Goal: Information Seeking & Learning: Learn about a topic

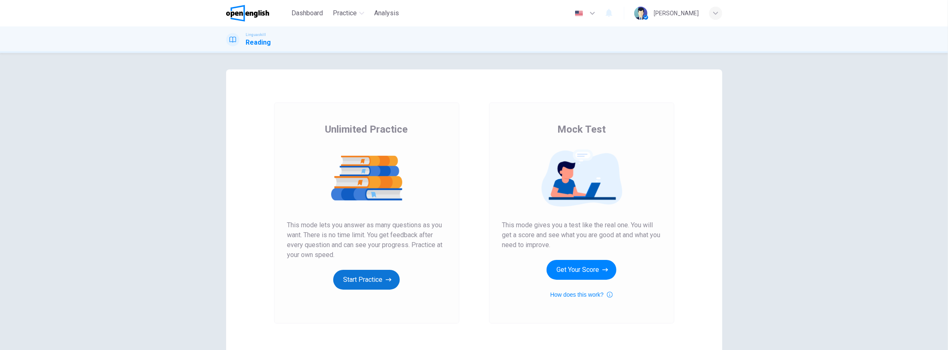
click at [354, 277] on button "Start Practice" at bounding box center [366, 280] width 67 height 20
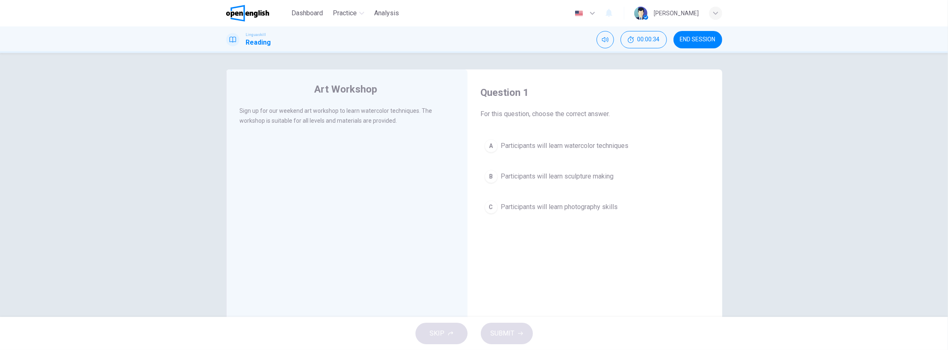
click at [551, 147] on span "Participants will learn watercolor techniques" at bounding box center [565, 146] width 128 height 10
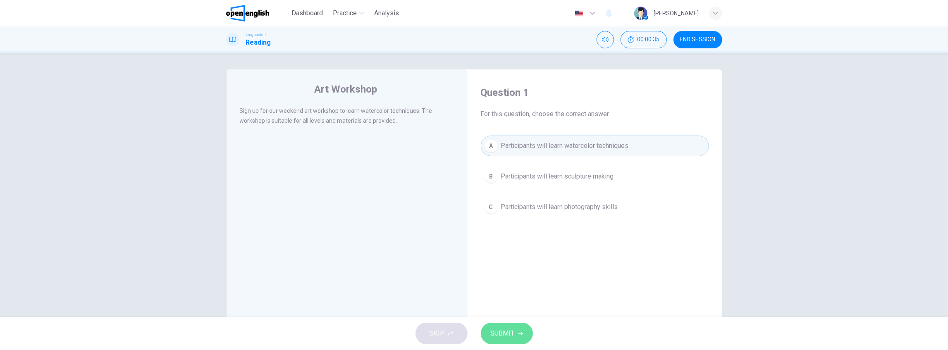
click at [506, 332] on span "SUBMIT" at bounding box center [503, 334] width 24 height 12
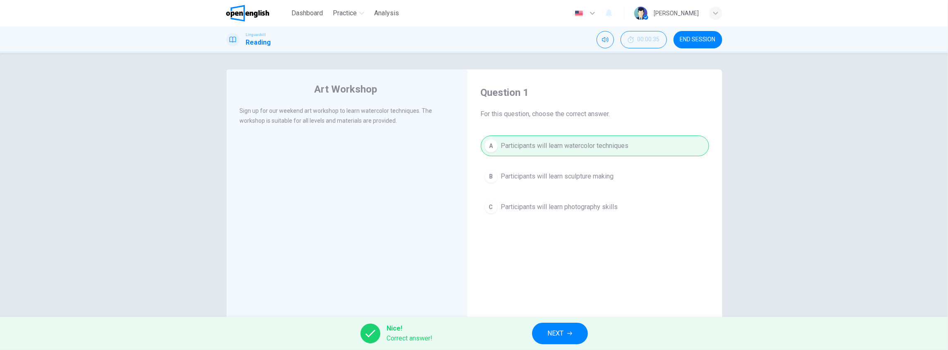
click at [575, 334] on button "NEXT" at bounding box center [560, 334] width 56 height 22
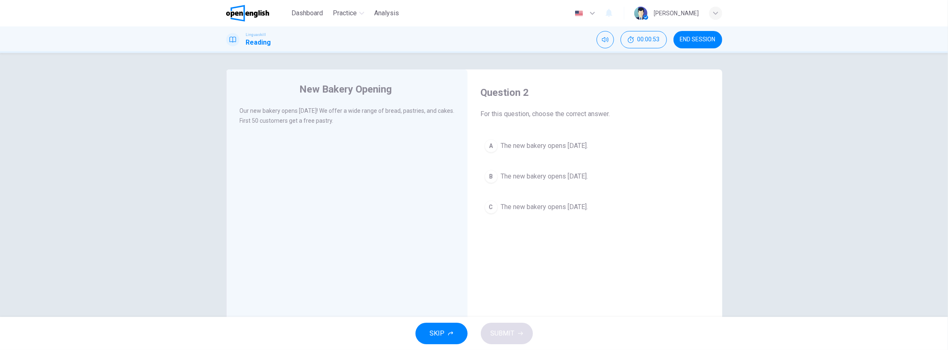
click at [558, 175] on span "The new bakery opens [DATE]." at bounding box center [544, 177] width 87 height 10
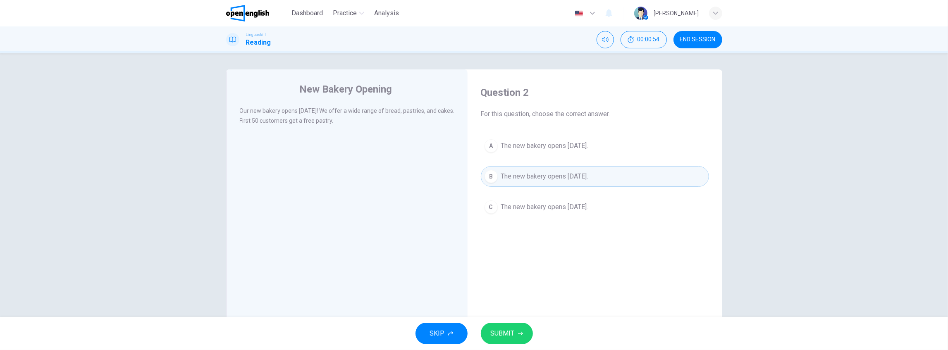
click at [507, 329] on button "SUBMIT" at bounding box center [507, 334] width 52 height 22
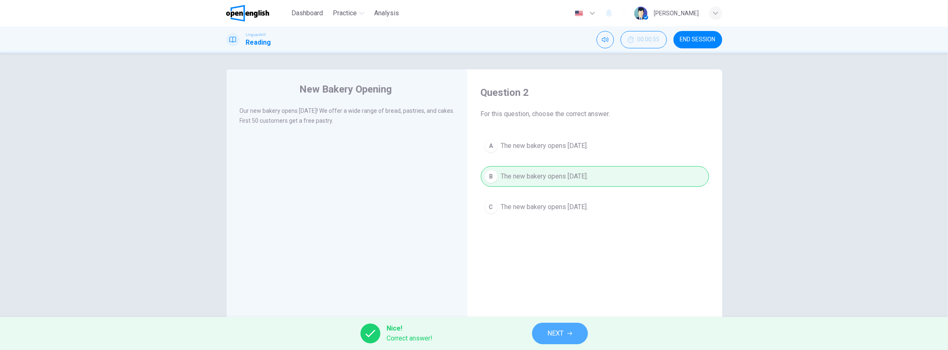
click at [546, 327] on button "NEXT" at bounding box center [560, 334] width 56 height 22
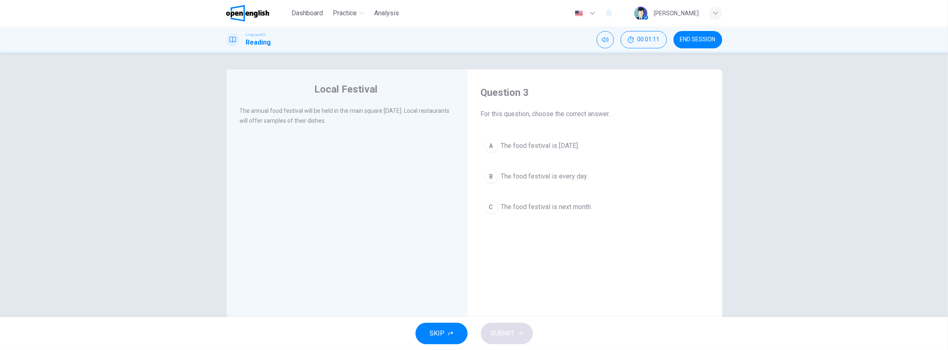
click at [538, 158] on div "A The food festival is [DATE]. B The food festival is every day. C The food fes…" at bounding box center [595, 177] width 228 height 82
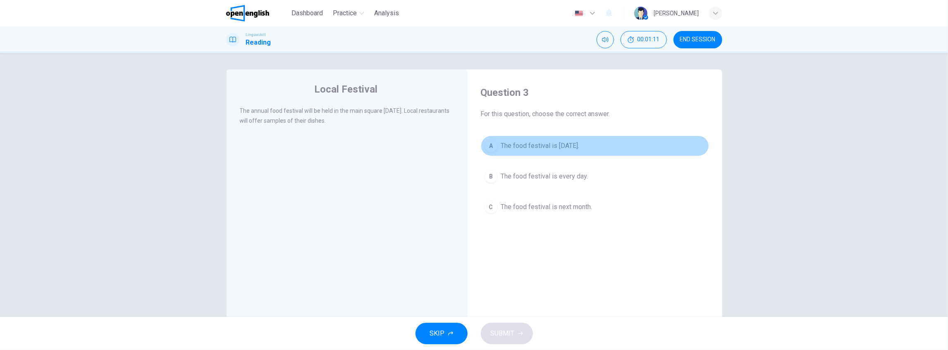
click at [532, 141] on span "The food festival is [DATE]." at bounding box center [540, 146] width 79 height 10
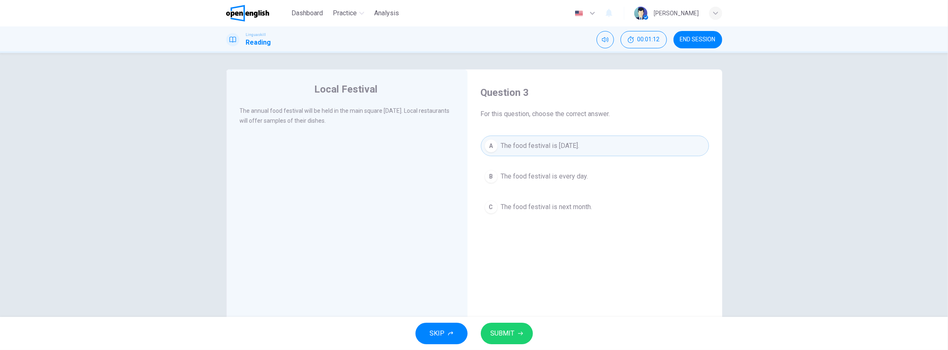
click at [509, 342] on button "SUBMIT" at bounding box center [507, 334] width 52 height 22
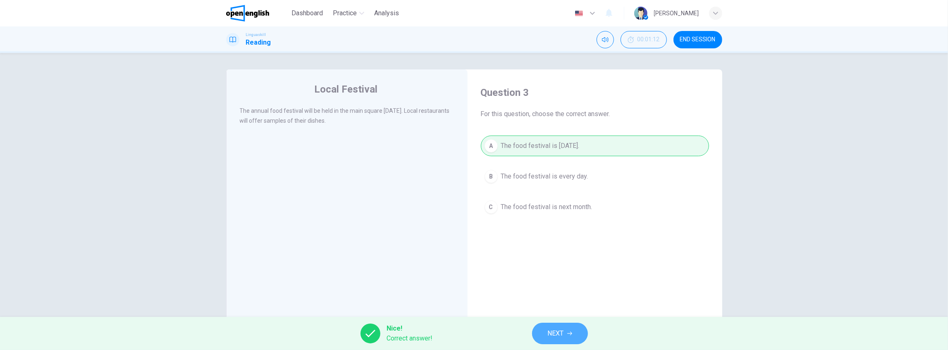
click at [563, 332] on span "NEXT" at bounding box center [556, 334] width 16 height 12
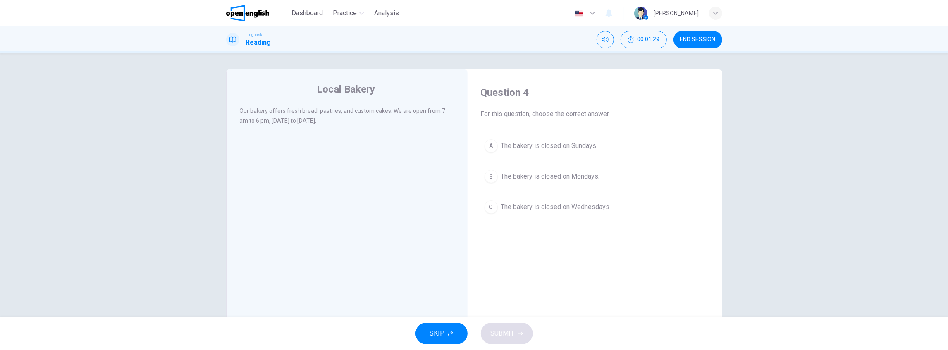
click at [557, 144] on span "The bakery is closed on Sundays." at bounding box center [549, 146] width 97 height 10
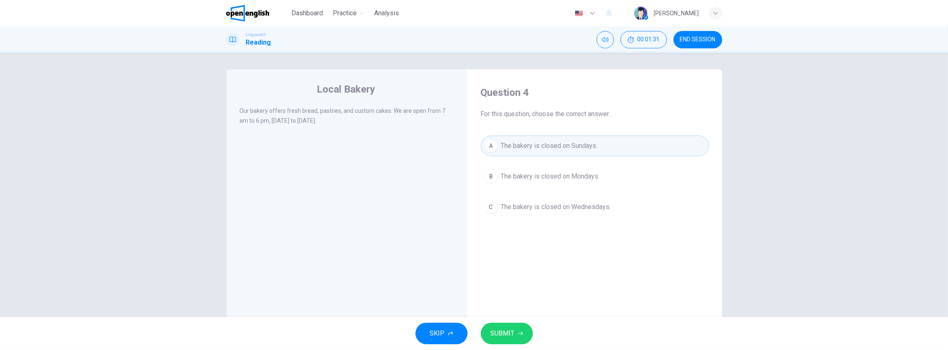
click at [514, 335] on button "SUBMIT" at bounding box center [507, 334] width 52 height 22
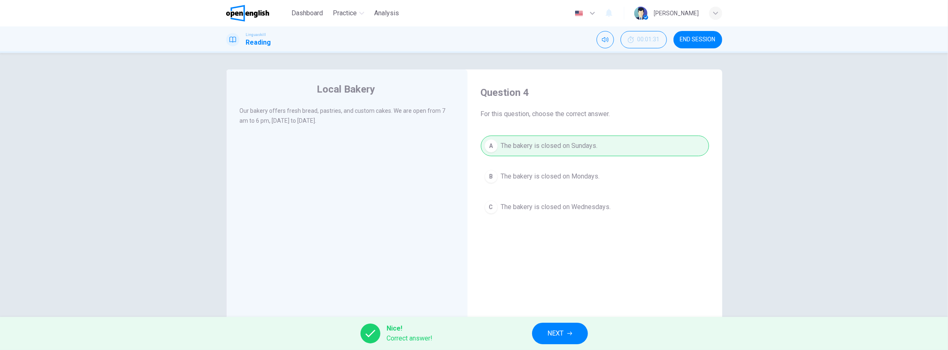
click at [557, 336] on span "NEXT" at bounding box center [556, 334] width 16 height 12
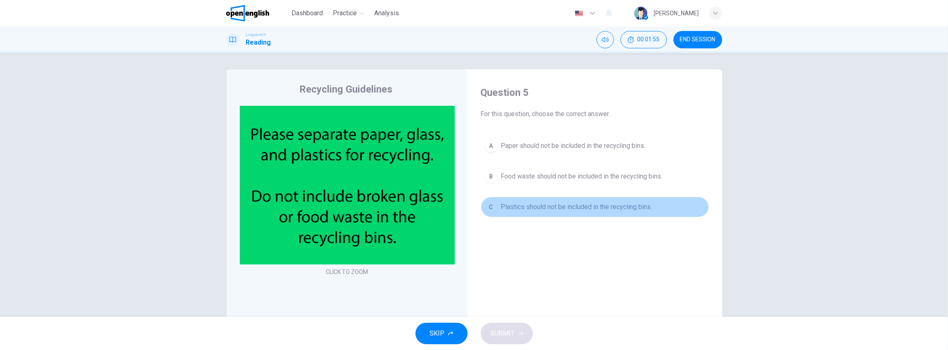
click at [607, 207] on span "Plastics should not be included in the recycling bins." at bounding box center [576, 207] width 151 height 10
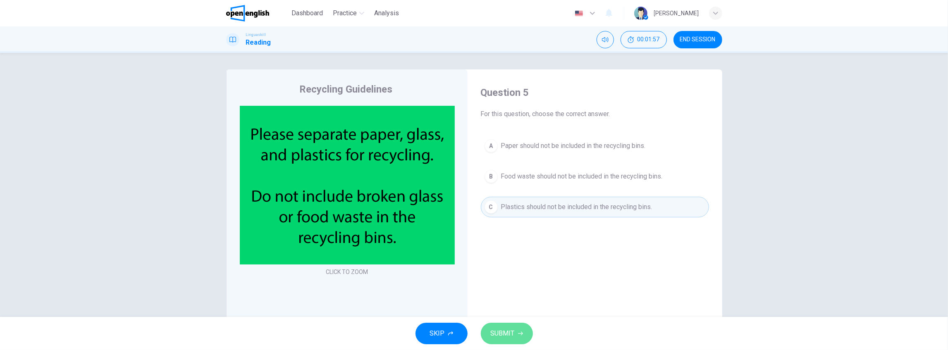
click at [514, 326] on button "SUBMIT" at bounding box center [507, 334] width 52 height 22
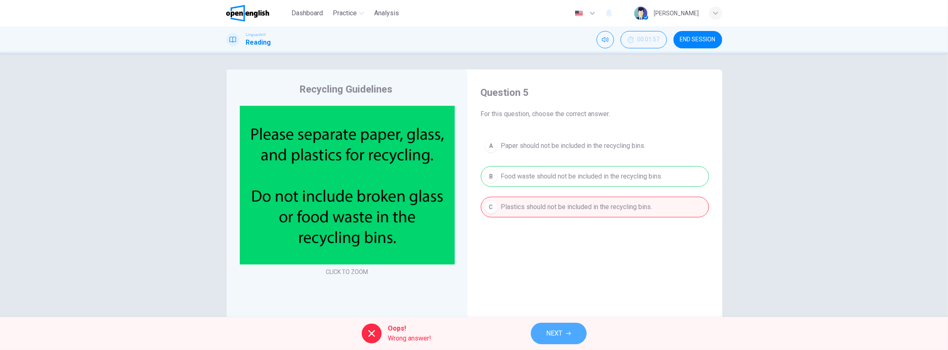
click at [544, 328] on button "NEXT" at bounding box center [559, 334] width 56 height 22
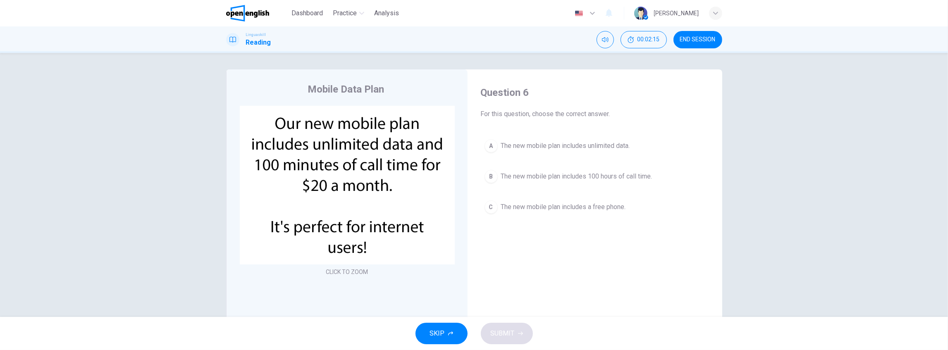
click at [542, 141] on span "The new mobile plan includes unlimited data." at bounding box center [565, 146] width 129 height 10
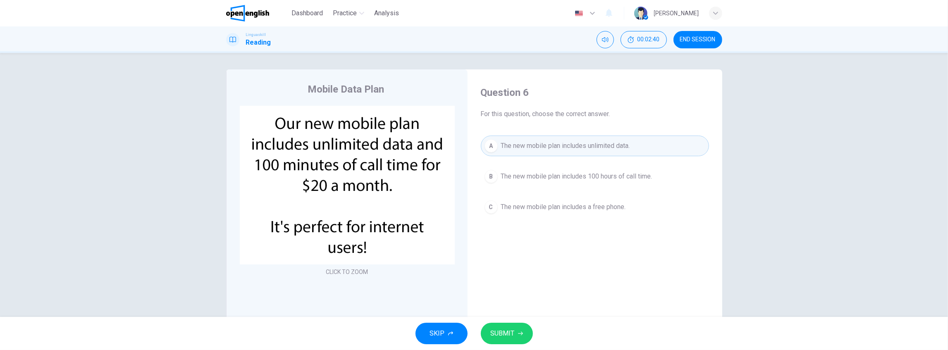
click at [509, 332] on span "SUBMIT" at bounding box center [503, 334] width 24 height 12
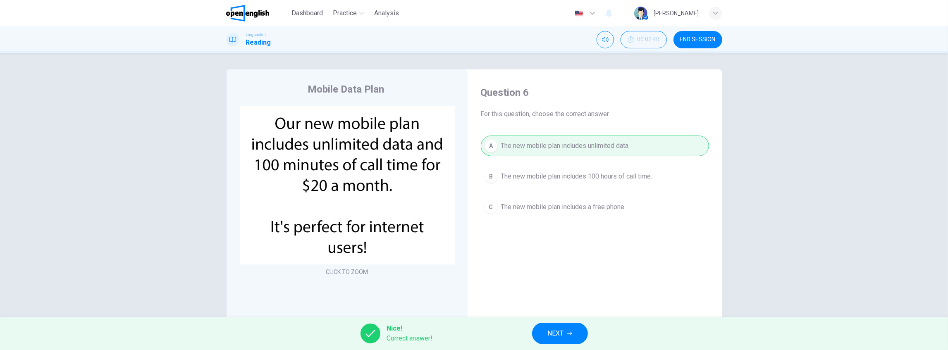
click at [567, 329] on button "NEXT" at bounding box center [560, 334] width 56 height 22
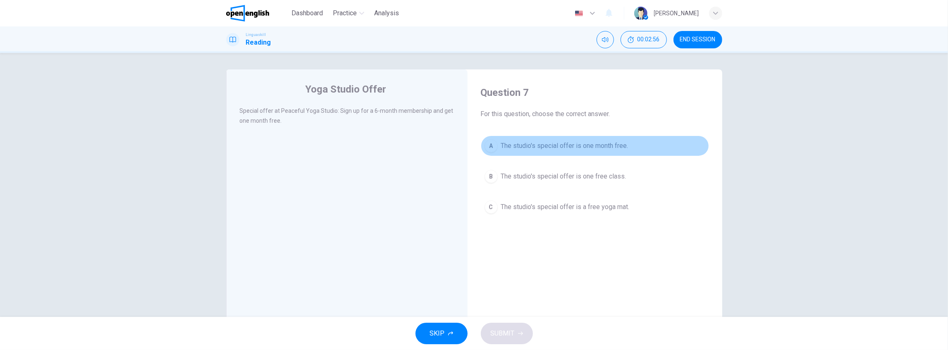
click at [553, 149] on span "The studio's special offer is one month free." at bounding box center [564, 146] width 127 height 10
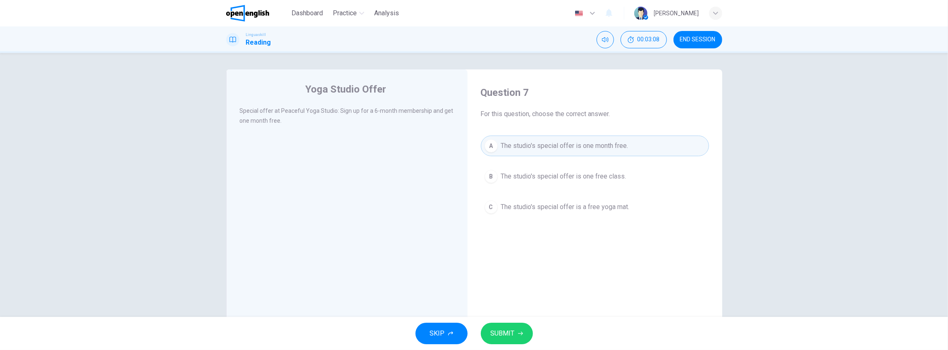
click at [519, 334] on icon "button" at bounding box center [520, 333] width 5 height 5
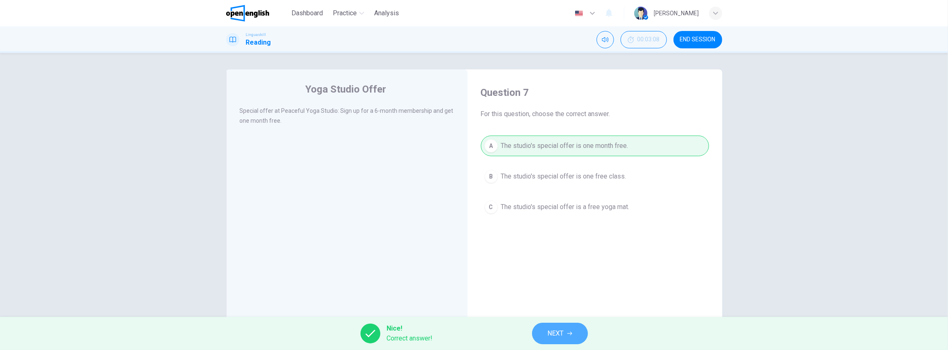
click at [567, 326] on button "NEXT" at bounding box center [560, 334] width 56 height 22
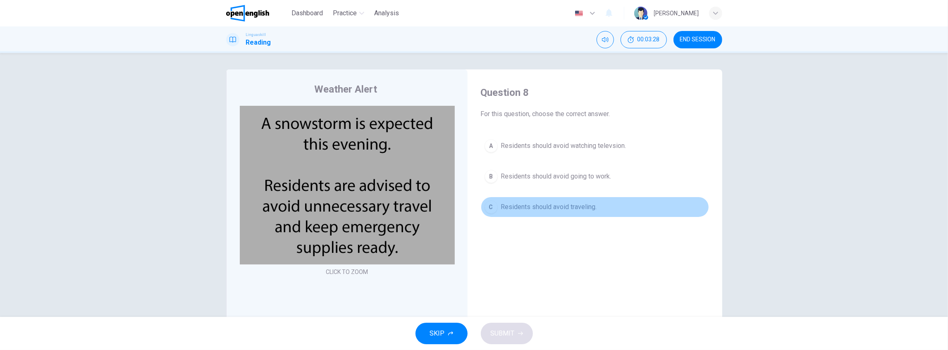
click at [551, 209] on span "Residents should avoid traveling." at bounding box center [549, 207] width 96 height 10
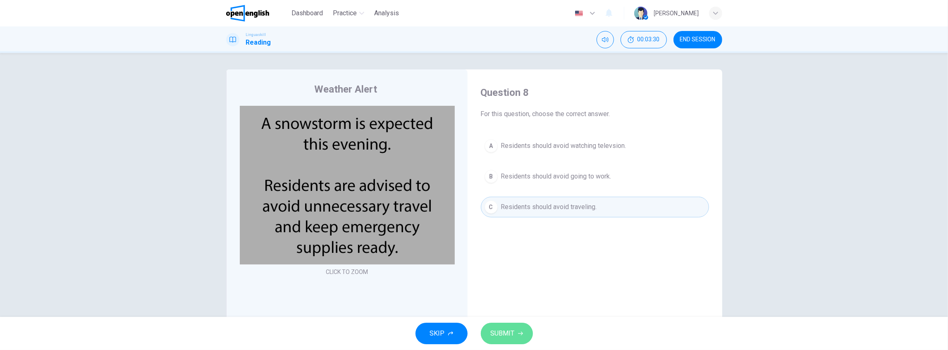
click at [506, 336] on span "SUBMIT" at bounding box center [503, 334] width 24 height 12
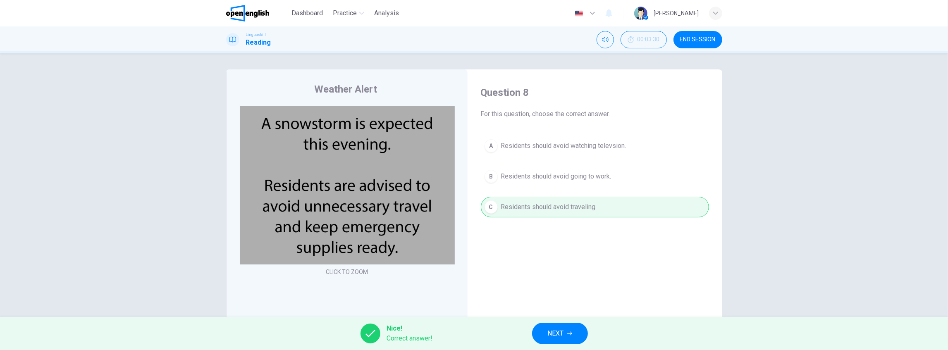
click at [576, 323] on button "NEXT" at bounding box center [560, 334] width 56 height 22
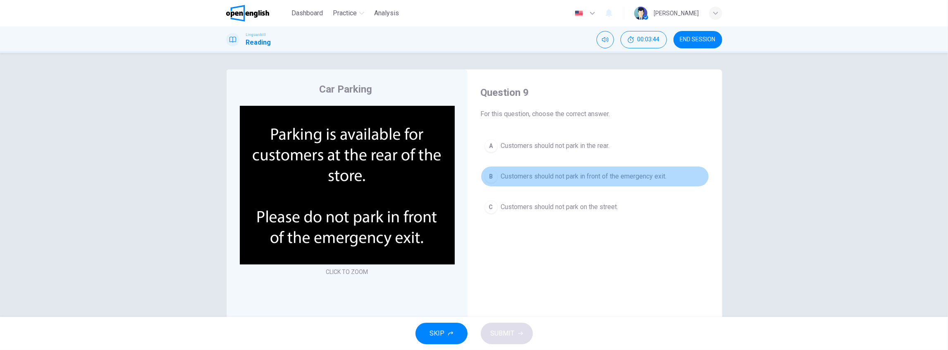
click at [597, 180] on span "Customers should not park in front of the emergency exit." at bounding box center [584, 177] width 166 height 10
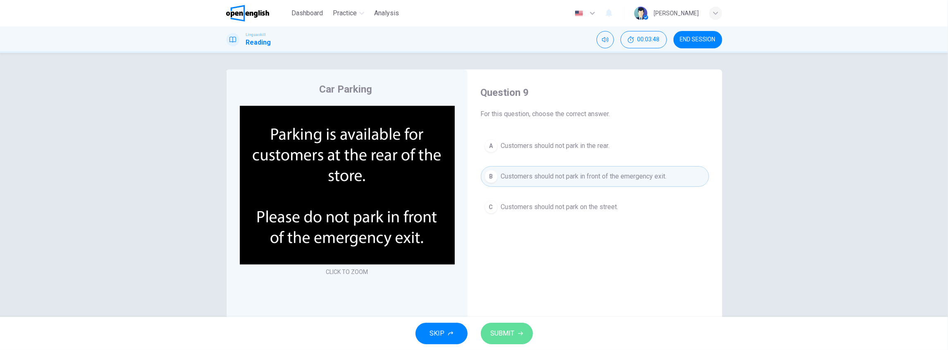
click at [508, 342] on button "SUBMIT" at bounding box center [507, 334] width 52 height 22
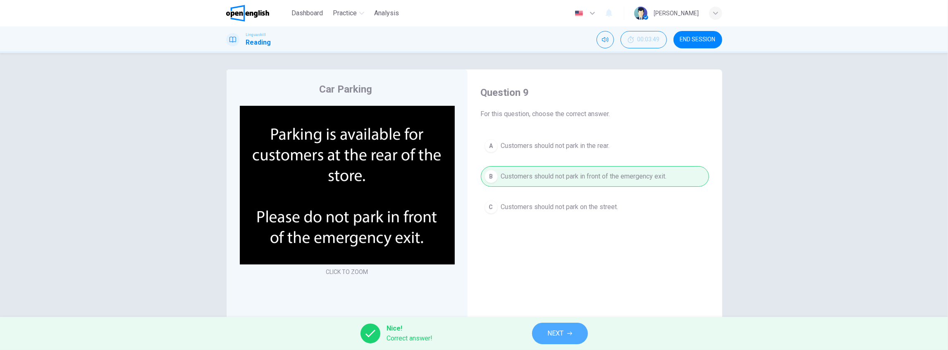
click at [541, 324] on button "NEXT" at bounding box center [560, 334] width 56 height 22
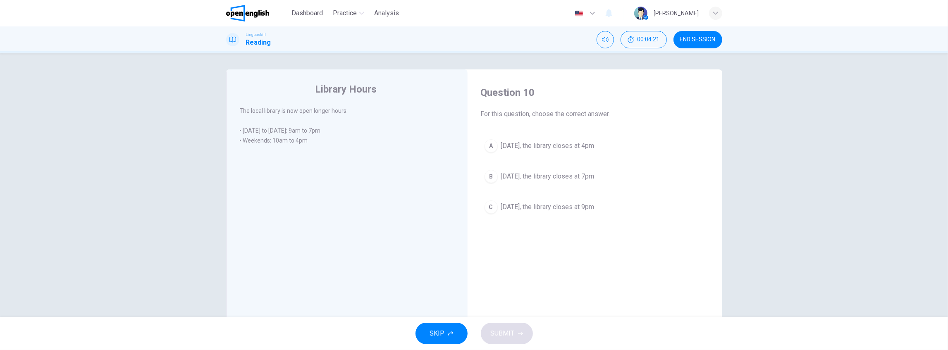
click at [518, 144] on span "[DATE], the library closes at 4pm" at bounding box center [547, 146] width 93 height 10
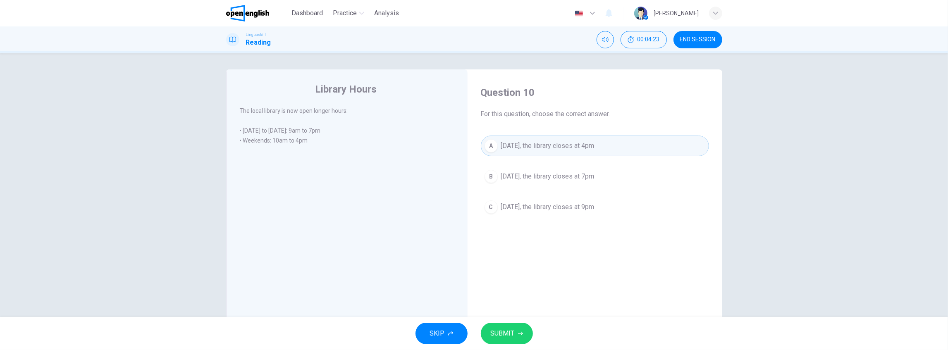
click at [509, 333] on span "SUBMIT" at bounding box center [503, 334] width 24 height 12
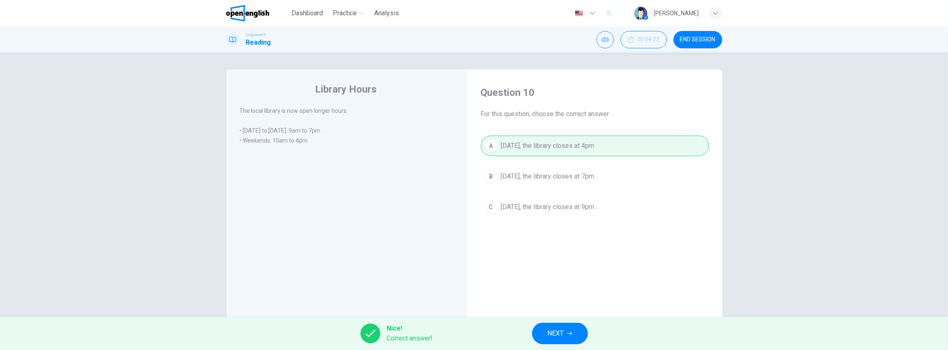
click at [564, 332] on button "NEXT" at bounding box center [560, 334] width 56 height 22
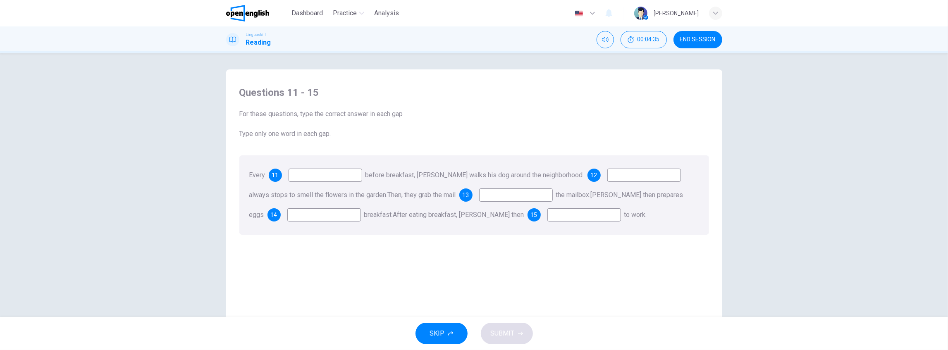
click at [312, 176] on input at bounding box center [326, 175] width 74 height 13
type input "***"
click at [630, 178] on input at bounding box center [644, 175] width 74 height 13
type input "*"
type input "****"
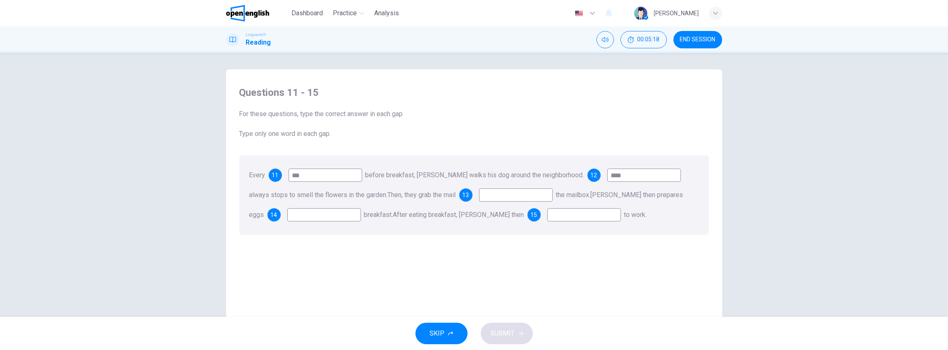
click at [497, 198] on input at bounding box center [516, 195] width 74 height 13
type input "****"
click at [287, 213] on input at bounding box center [324, 214] width 74 height 13
type input "****"
click at [548, 215] on input at bounding box center [585, 214] width 74 height 13
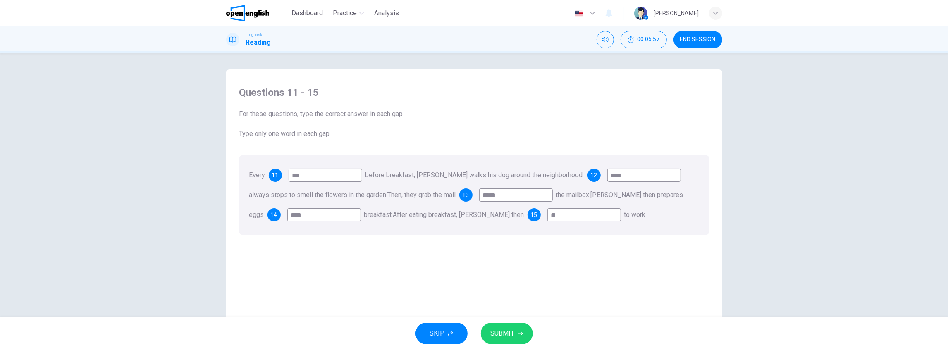
type input "**"
click at [501, 333] on span "SUBMIT" at bounding box center [503, 334] width 24 height 12
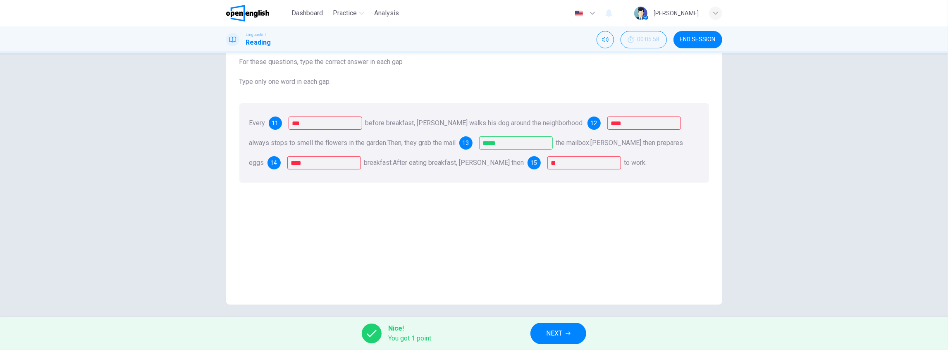
scroll to position [56, 0]
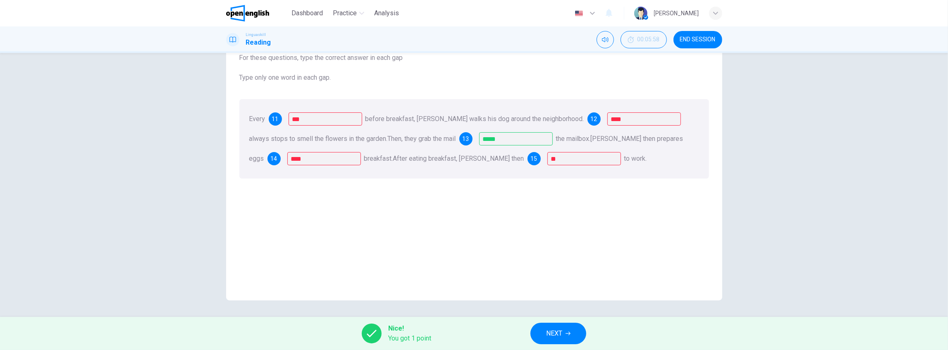
click at [401, 341] on span "You got 1 point" at bounding box center [409, 339] width 43 height 10
click at [591, 120] on span "12" at bounding box center [594, 119] width 7 height 6
click at [469, 139] on span "13" at bounding box center [466, 139] width 7 height 6
click at [271, 160] on span "14" at bounding box center [274, 159] width 7 height 6
click at [531, 158] on span "15" at bounding box center [534, 159] width 7 height 6
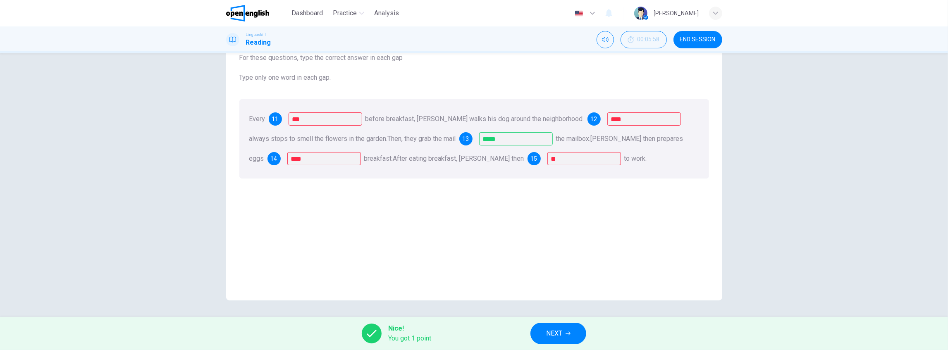
click at [556, 334] on span "NEXT" at bounding box center [554, 334] width 16 height 12
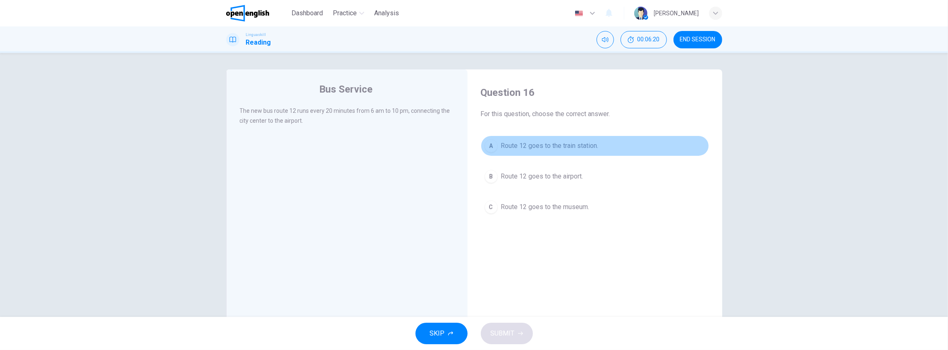
click at [562, 146] on span "Route 12 goes to the train station." at bounding box center [550, 146] width 98 height 10
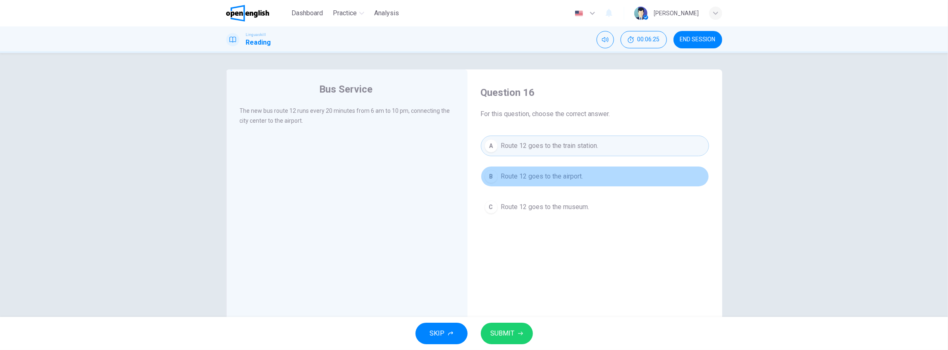
click at [557, 173] on span "Route 12 goes to the airport." at bounding box center [542, 177] width 82 height 10
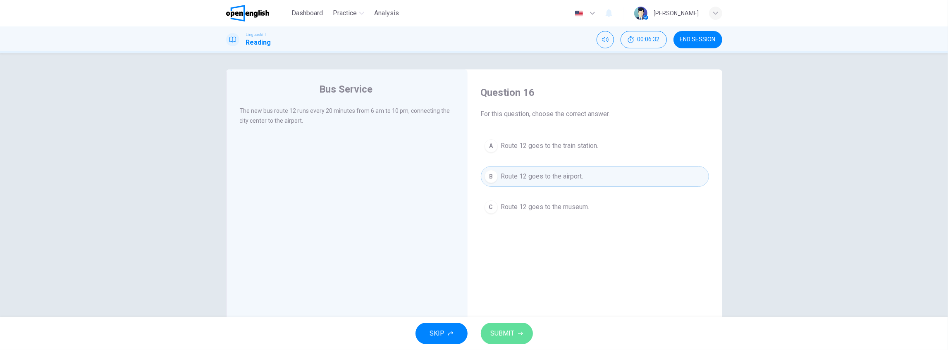
click at [493, 331] on span "SUBMIT" at bounding box center [503, 334] width 24 height 12
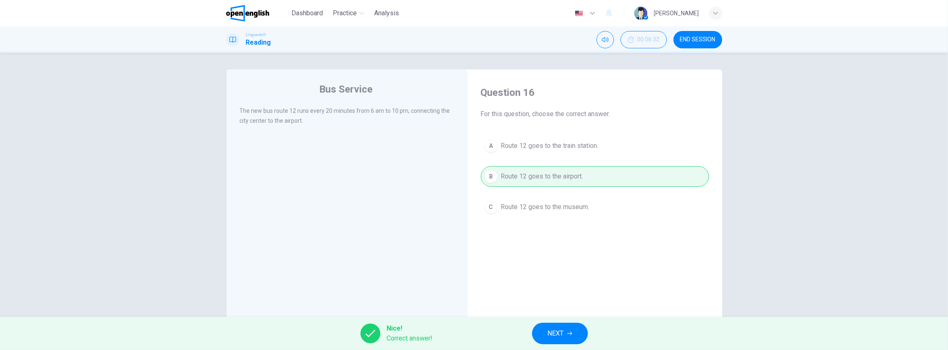
click at [560, 324] on button "NEXT" at bounding box center [560, 334] width 56 height 22
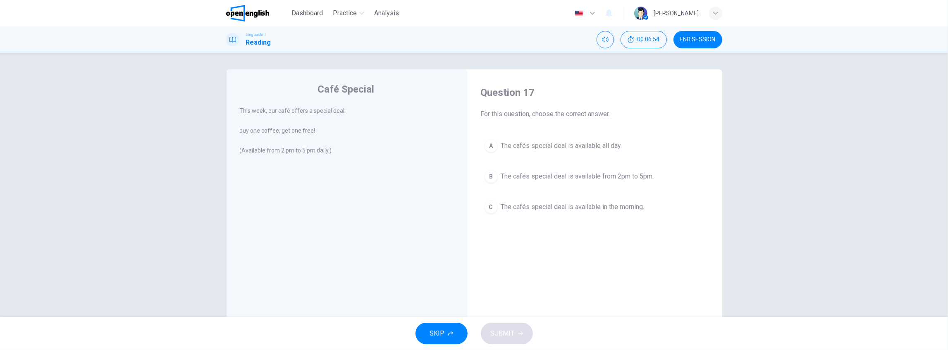
click at [598, 177] on span "The cafés special deal is available from 2pm to 5pm." at bounding box center [577, 177] width 153 height 10
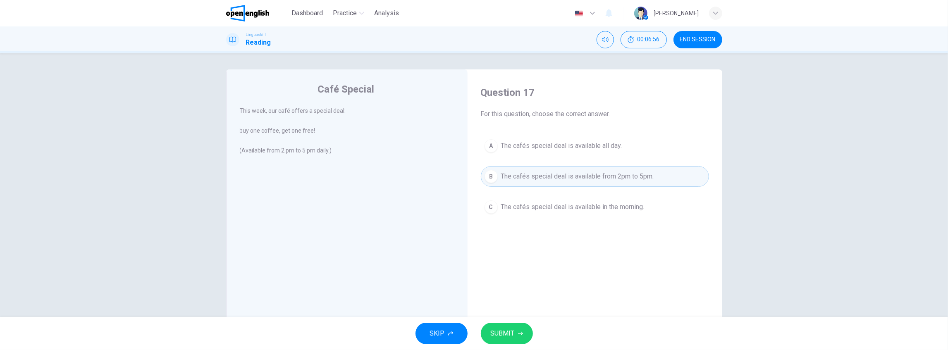
click at [525, 333] on button "SUBMIT" at bounding box center [507, 334] width 52 height 22
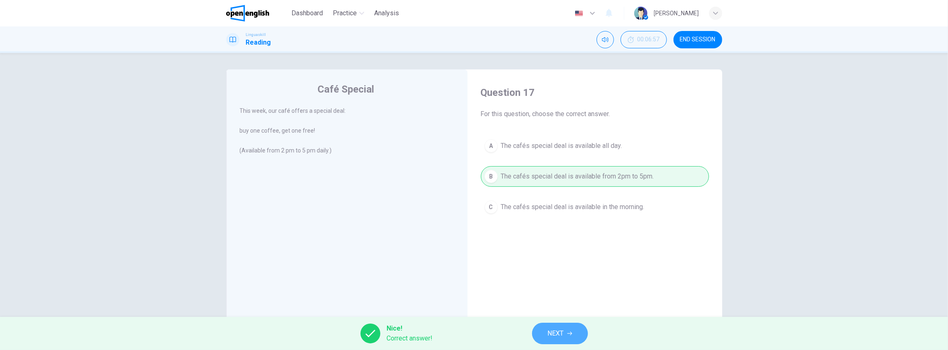
click at [559, 326] on button "NEXT" at bounding box center [560, 334] width 56 height 22
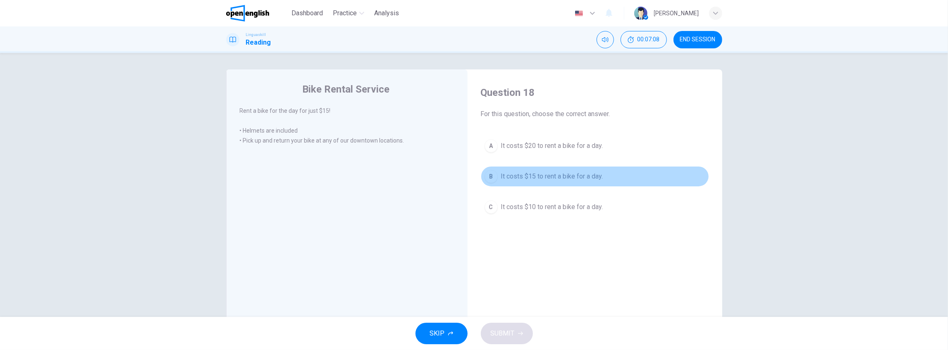
click at [572, 179] on span "It costs $15 to rent a bike for a day." at bounding box center [552, 177] width 102 height 10
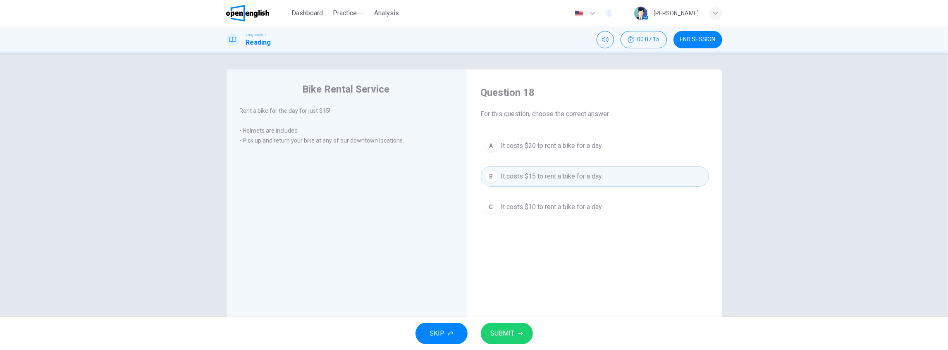
click at [519, 327] on button "SUBMIT" at bounding box center [507, 334] width 52 height 22
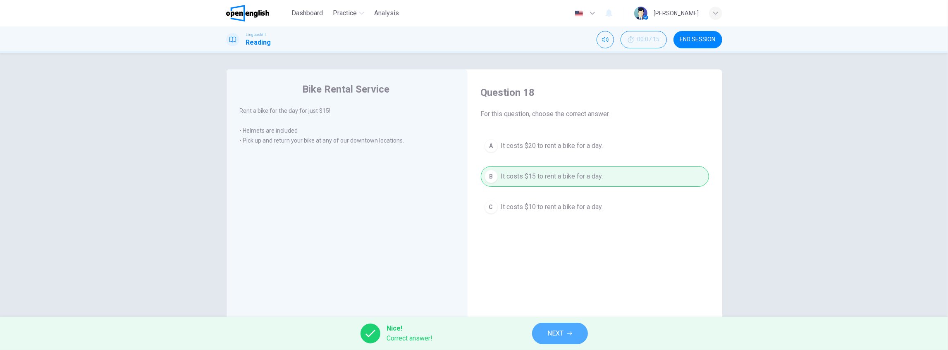
click at [558, 334] on span "NEXT" at bounding box center [556, 334] width 16 height 12
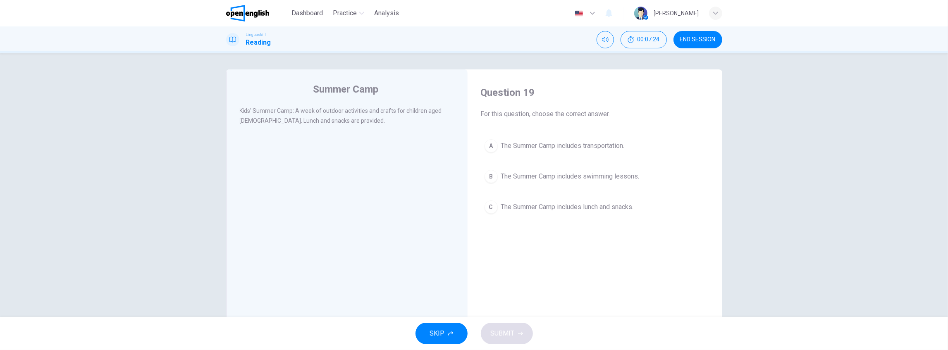
click at [582, 208] on span "The Summer Camp includes lunch and snacks." at bounding box center [567, 207] width 133 height 10
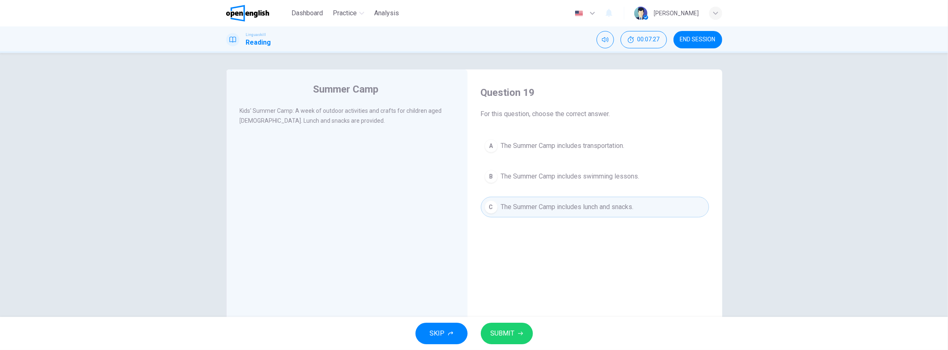
click at [332, 187] on div "Summer Camp Kids' Summer Camp: A week of outdoor activities and crafts for chil…" at bounding box center [347, 212] width 242 height 287
click at [508, 330] on span "SUBMIT" at bounding box center [503, 334] width 24 height 12
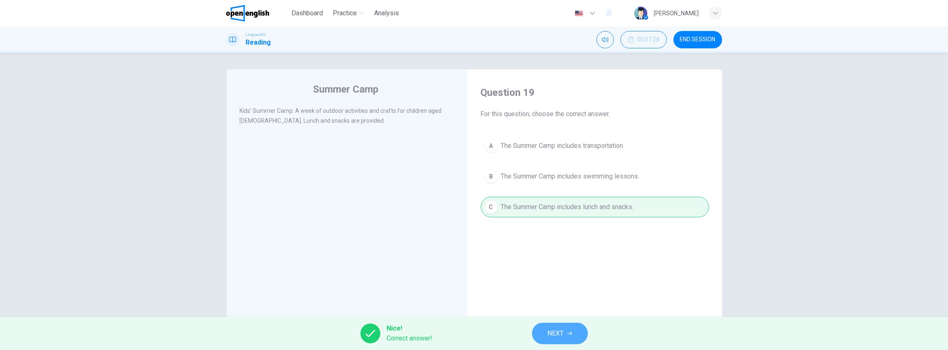
click at [567, 333] on button "NEXT" at bounding box center [560, 334] width 56 height 22
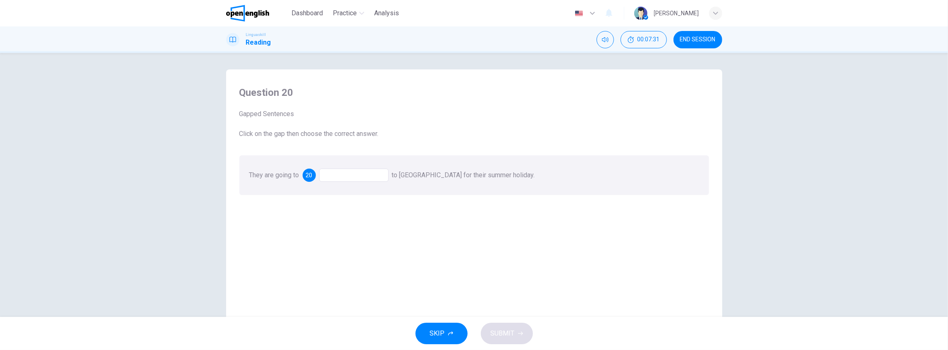
click at [309, 175] on span "20" at bounding box center [309, 175] width 7 height 6
click at [352, 176] on div at bounding box center [353, 175] width 69 height 13
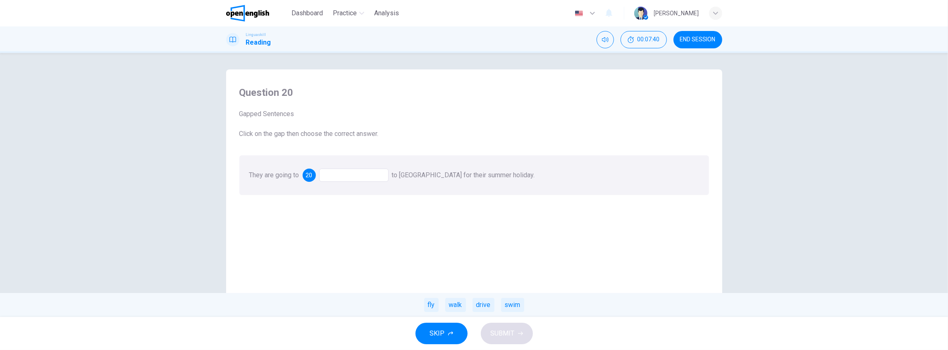
click at [309, 176] on span "20" at bounding box center [309, 175] width 7 height 6
click at [345, 172] on div at bounding box center [353, 175] width 69 height 13
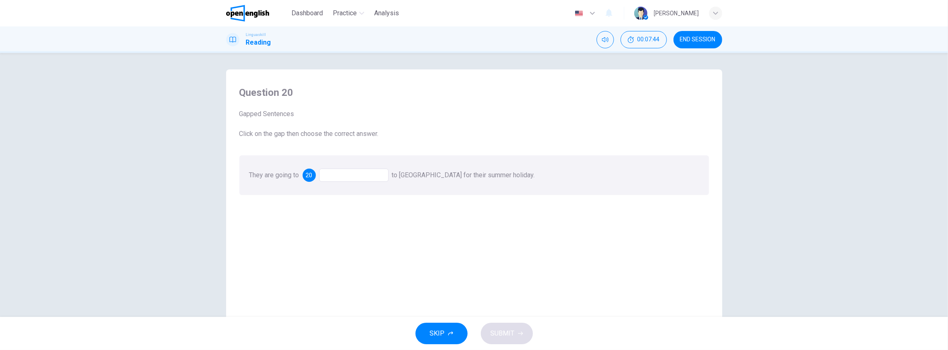
click at [345, 174] on div at bounding box center [353, 175] width 69 height 13
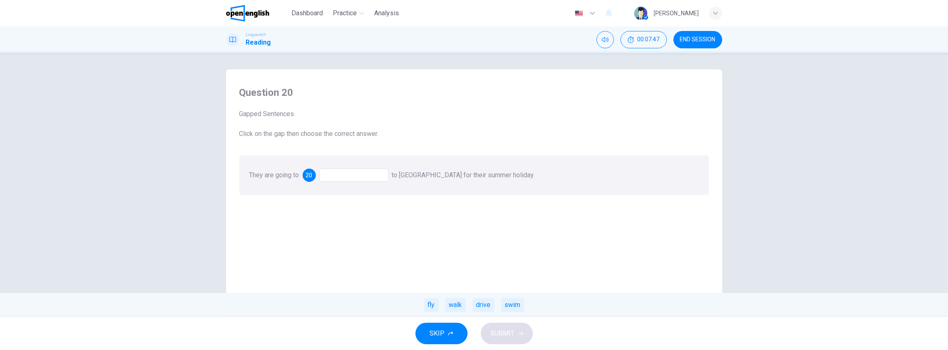
drag, startPoint x: 435, startPoint y: 307, endPoint x: 429, endPoint y: 309, distance: 6.5
click at [435, 307] on div "fly" at bounding box center [431, 305] width 14 height 14
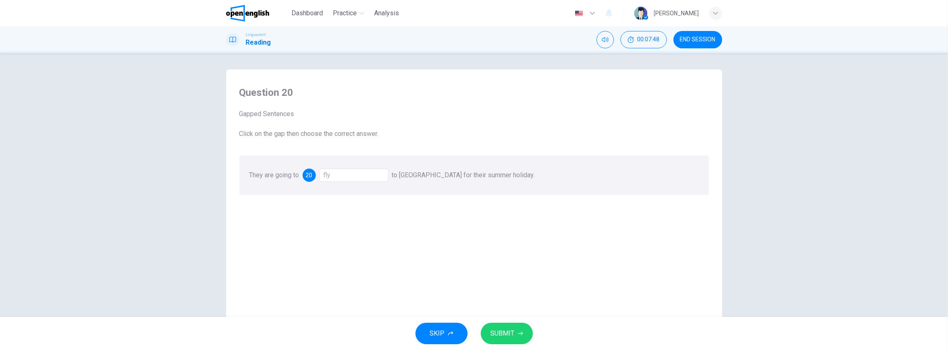
click at [502, 335] on span "SUBMIT" at bounding box center [503, 334] width 24 height 12
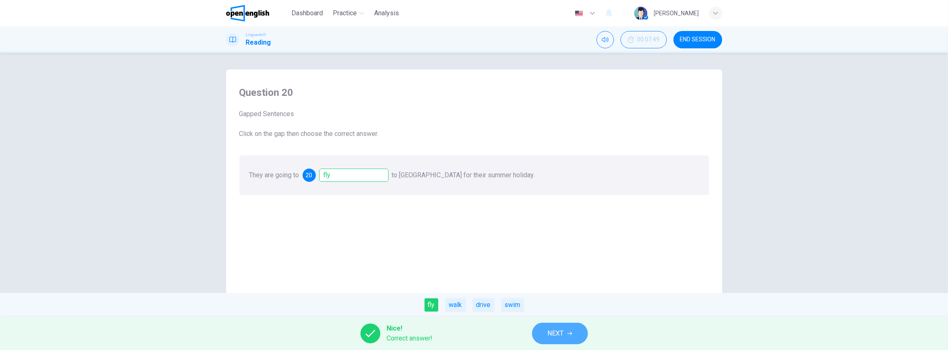
click at [557, 337] on span "NEXT" at bounding box center [556, 334] width 16 height 12
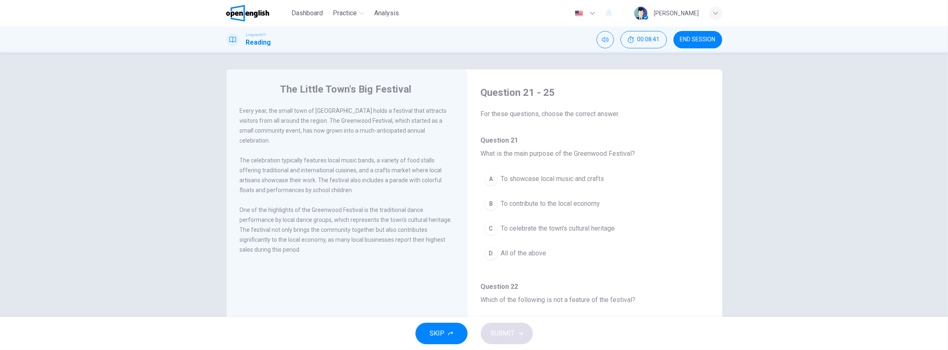
click at [423, 173] on span "The celebration typically features local music bands, a variety of food stalls …" at bounding box center [341, 175] width 202 height 36
click at [521, 236] on button "C To celebrate the town's cultural heritage" at bounding box center [595, 228] width 228 height 21
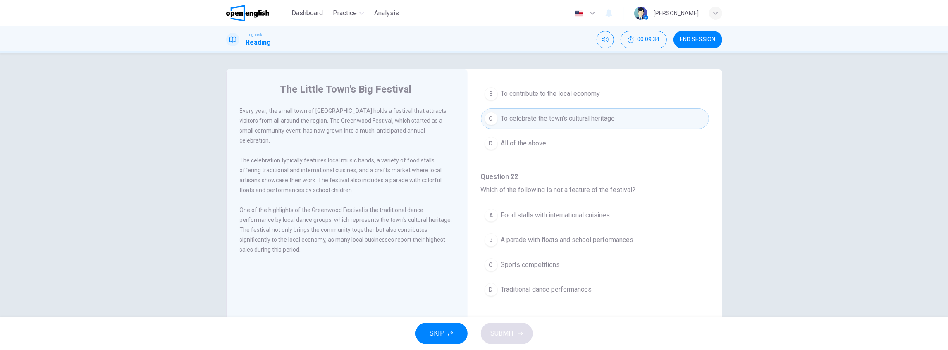
scroll to position [110, 0]
click at [514, 264] on span "Sports competitions" at bounding box center [530, 265] width 59 height 10
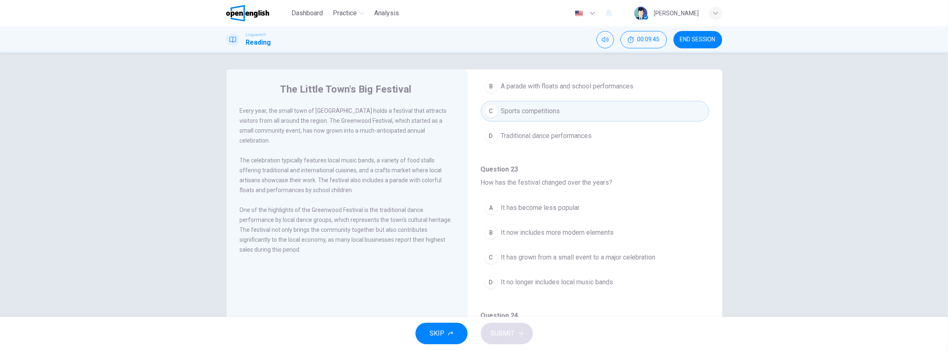
scroll to position [275, 0]
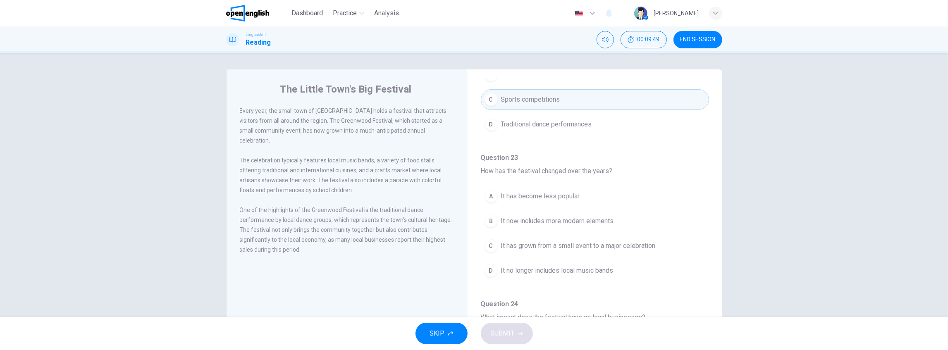
click at [557, 244] on span "It has grown from a small event to a major celebration" at bounding box center [578, 246] width 155 height 10
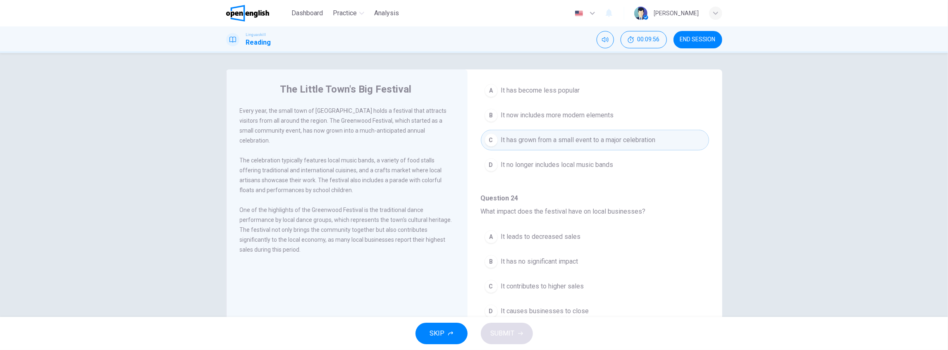
scroll to position [386, 0]
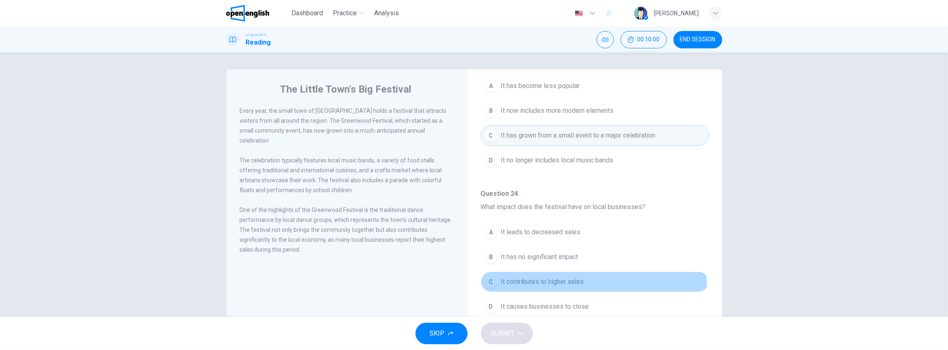
click at [562, 280] on span "It contributes to higher sales" at bounding box center [542, 282] width 83 height 10
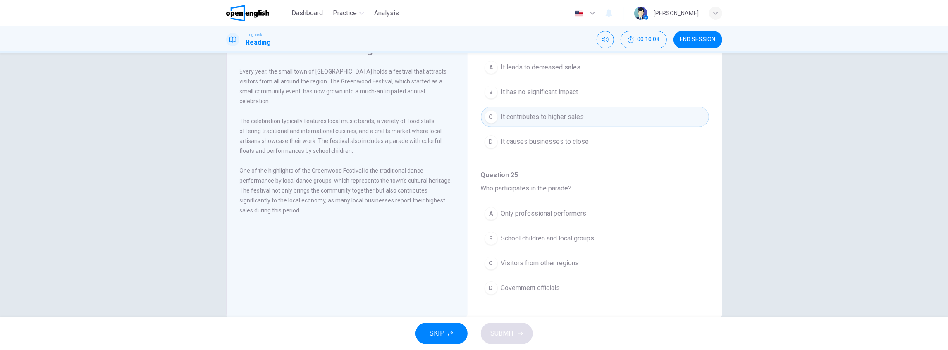
scroll to position [55, 0]
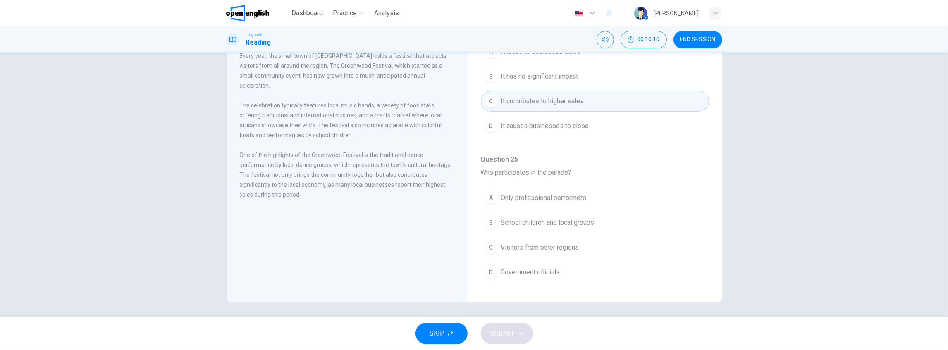
click at [528, 243] on span "Visitors from other regions" at bounding box center [540, 248] width 78 height 10
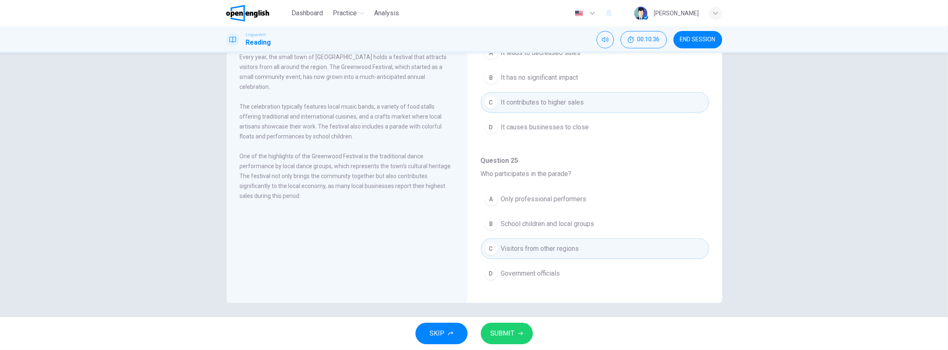
scroll to position [56, 0]
click at [512, 335] on span "SUBMIT" at bounding box center [503, 334] width 24 height 12
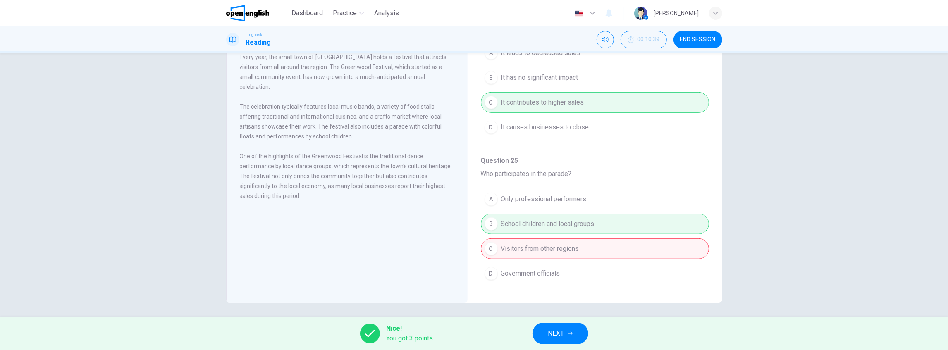
scroll to position [55, 0]
click at [562, 328] on span "NEXT" at bounding box center [556, 334] width 16 height 12
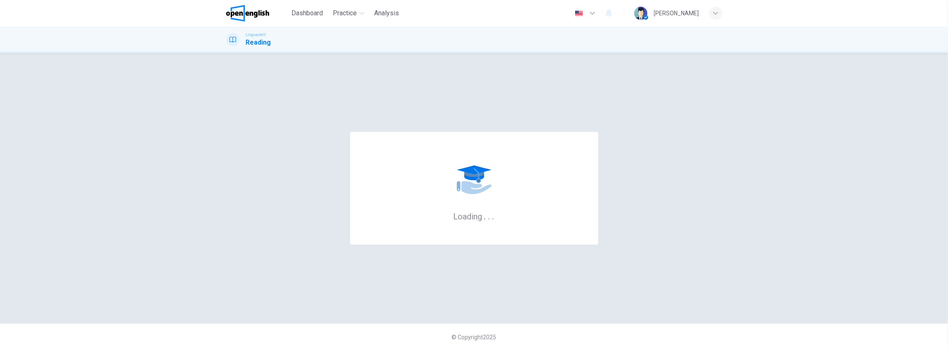
scroll to position [0, 0]
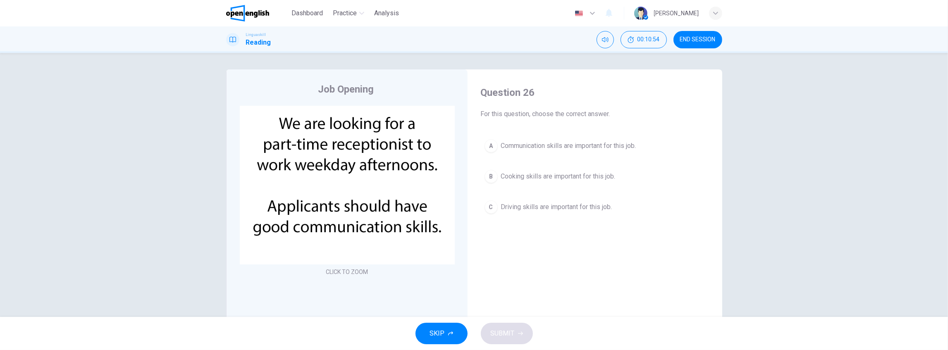
click at [581, 146] on span "Communication skills are important for this job." at bounding box center [568, 146] width 135 height 10
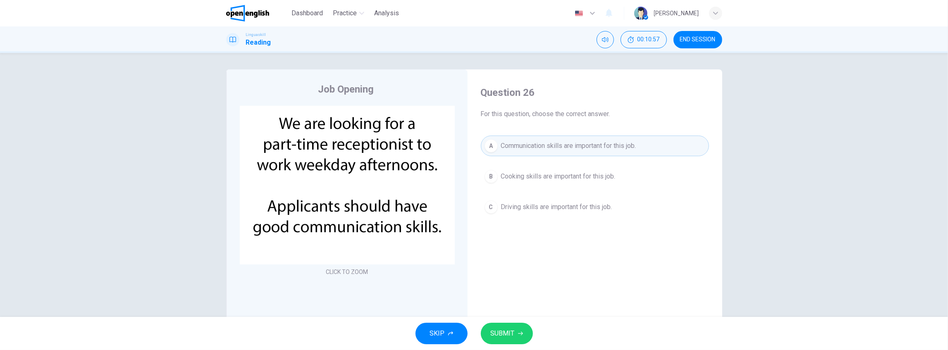
click at [515, 332] on button "SUBMIT" at bounding box center [507, 334] width 52 height 22
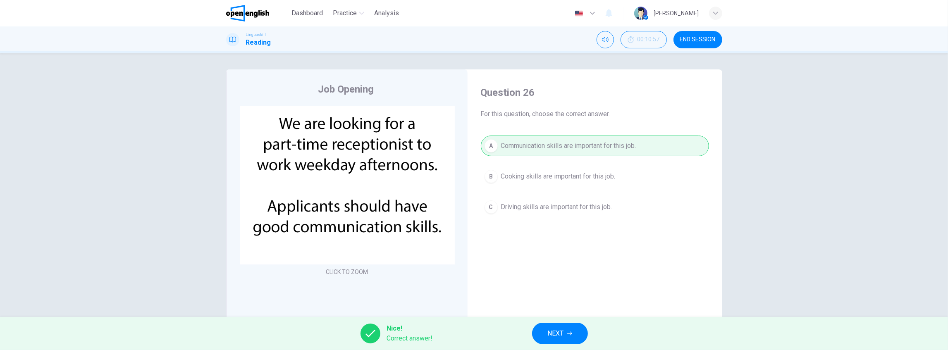
click at [569, 329] on button "NEXT" at bounding box center [560, 334] width 56 height 22
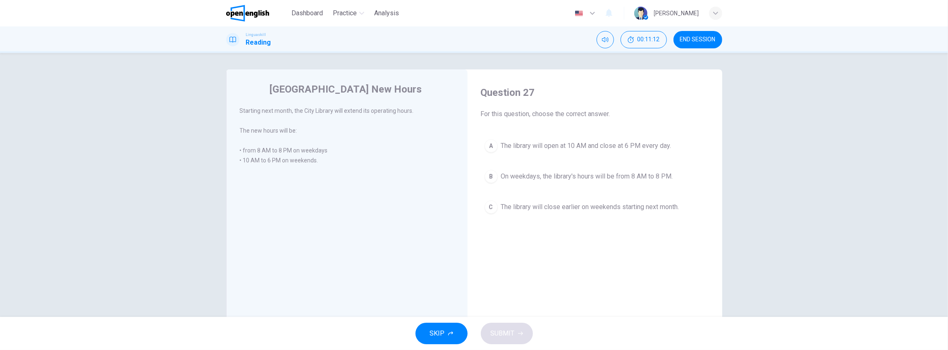
click at [649, 175] on span "On weekdays, the library's hours will be from 8 AM to 8 PM." at bounding box center [587, 177] width 172 height 10
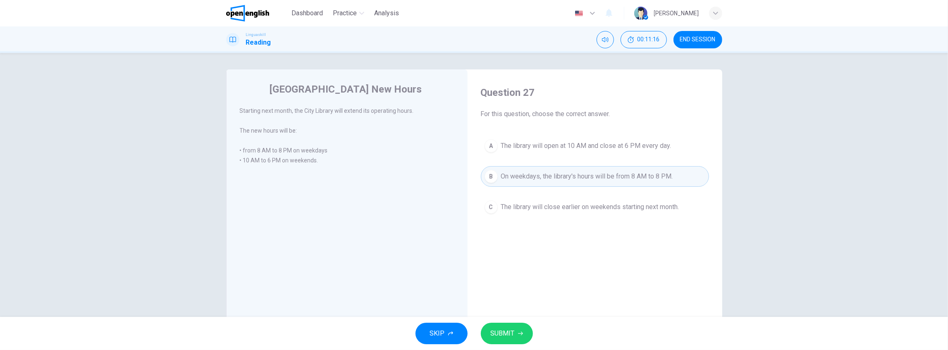
click at [512, 335] on span "SUBMIT" at bounding box center [503, 334] width 24 height 12
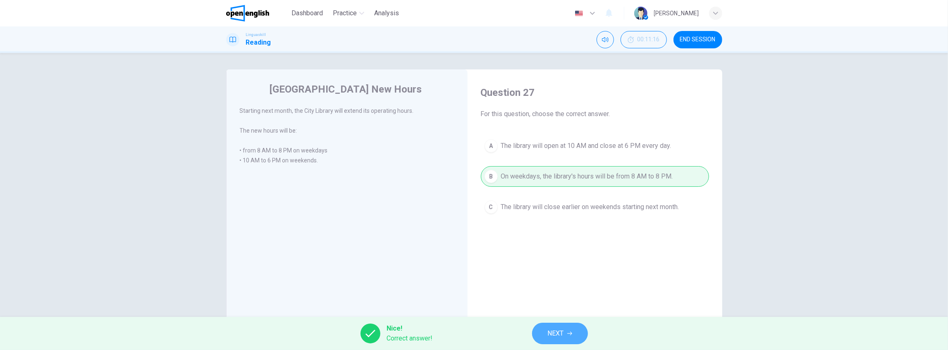
click at [572, 337] on button "NEXT" at bounding box center [560, 334] width 56 height 22
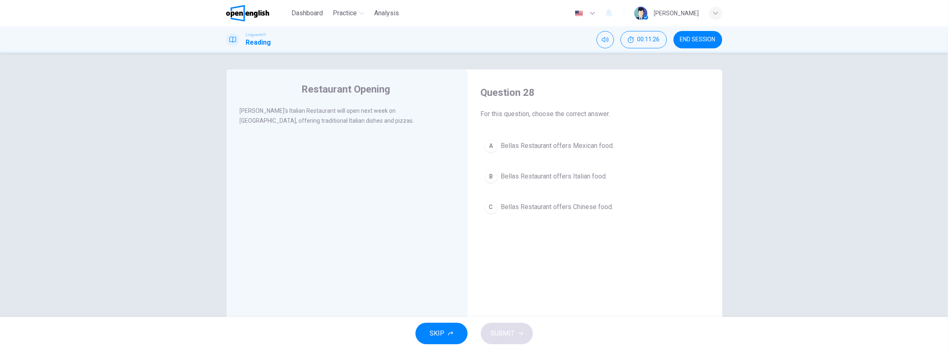
drag, startPoint x: 528, startPoint y: 175, endPoint x: 529, endPoint y: 183, distance: 7.9
click at [528, 175] on span "Bellas Restaurant offers Italian food." at bounding box center [554, 177] width 106 height 10
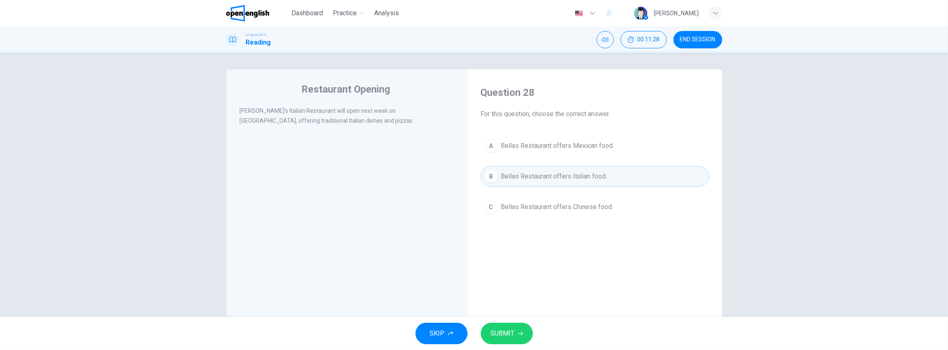
drag, startPoint x: 521, startPoint y: 324, endPoint x: 517, endPoint y: 328, distance: 5.6
click at [521, 325] on button "SUBMIT" at bounding box center [507, 334] width 52 height 22
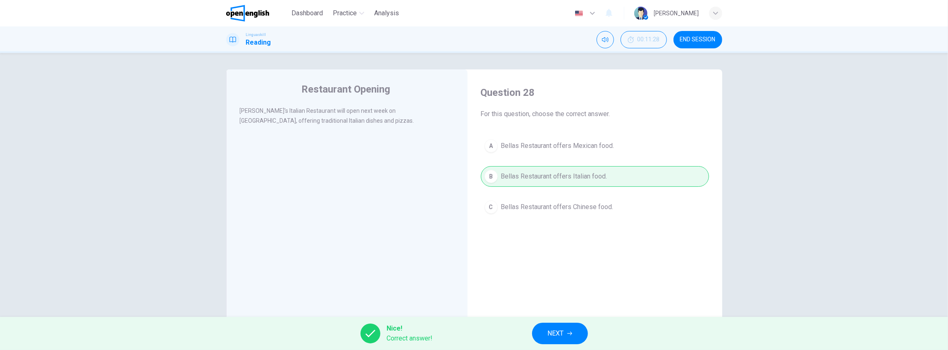
click at [555, 333] on span "NEXT" at bounding box center [556, 334] width 16 height 12
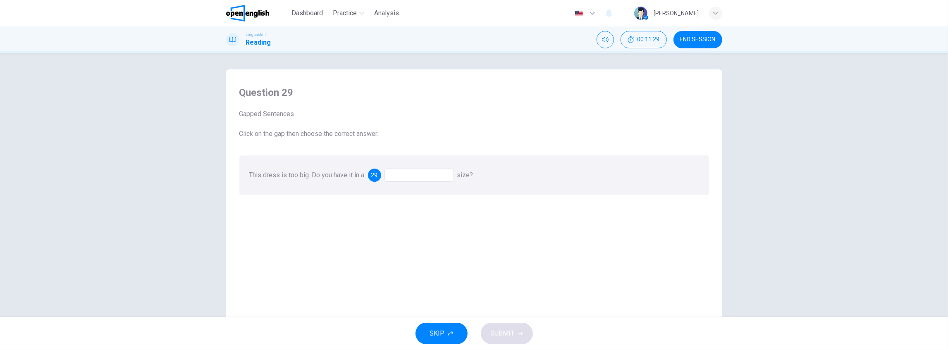
click at [365, 174] on span "This dress is too big. Do you have it in a" at bounding box center [306, 175] width 115 height 8
click at [374, 174] on span "29" at bounding box center [374, 175] width 7 height 6
click at [375, 175] on span "29" at bounding box center [374, 175] width 7 height 6
click at [380, 174] on div "29" at bounding box center [374, 175] width 13 height 13
click at [378, 176] on span "29" at bounding box center [374, 175] width 7 height 6
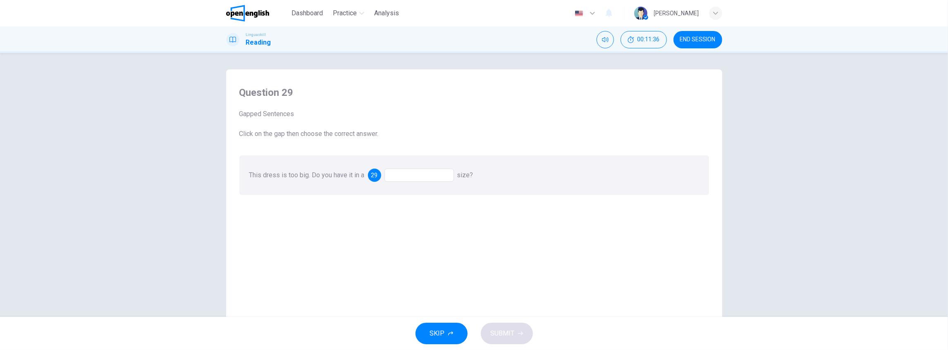
click at [373, 174] on span "29" at bounding box center [374, 175] width 7 height 6
click at [375, 177] on span "29" at bounding box center [374, 175] width 7 height 6
click at [380, 171] on div "29" at bounding box center [411, 175] width 86 height 13
click at [396, 175] on div at bounding box center [419, 175] width 69 height 13
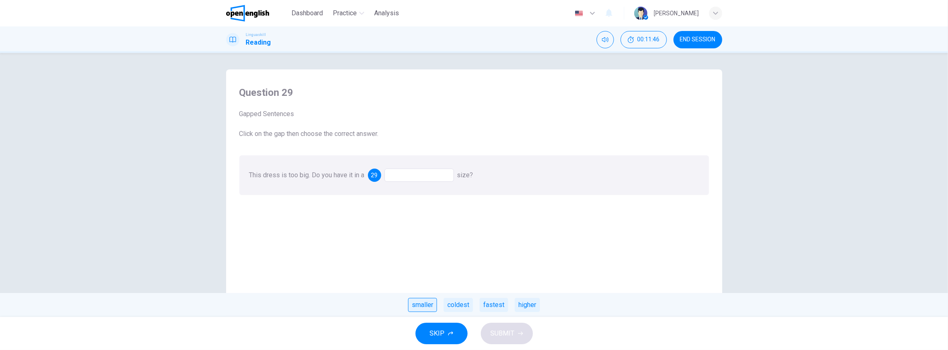
click at [433, 306] on div "smaller" at bounding box center [422, 305] width 29 height 14
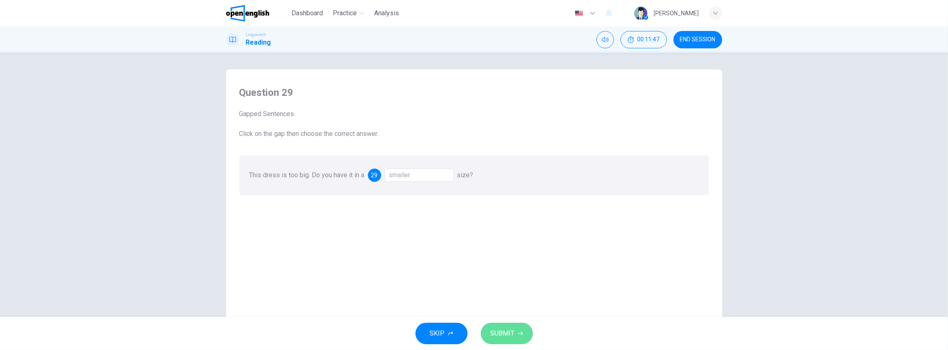
click at [516, 335] on button "SUBMIT" at bounding box center [507, 334] width 52 height 22
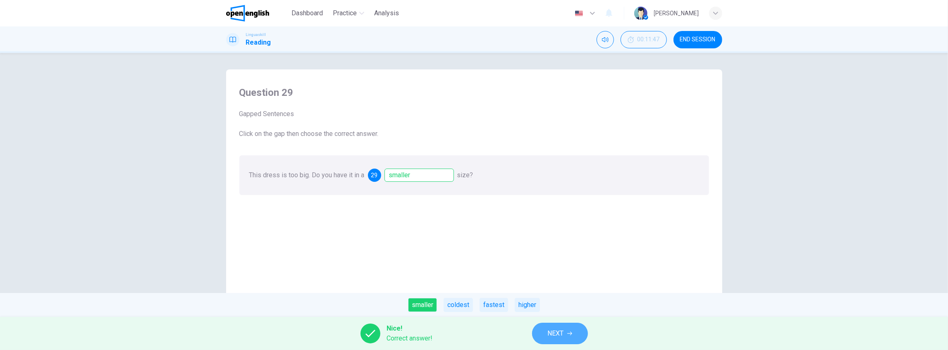
click at [560, 330] on span "NEXT" at bounding box center [556, 334] width 16 height 12
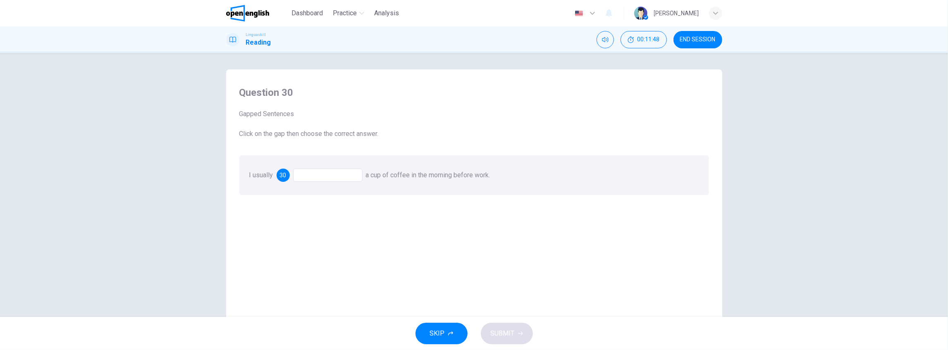
click at [332, 176] on div at bounding box center [327, 175] width 69 height 13
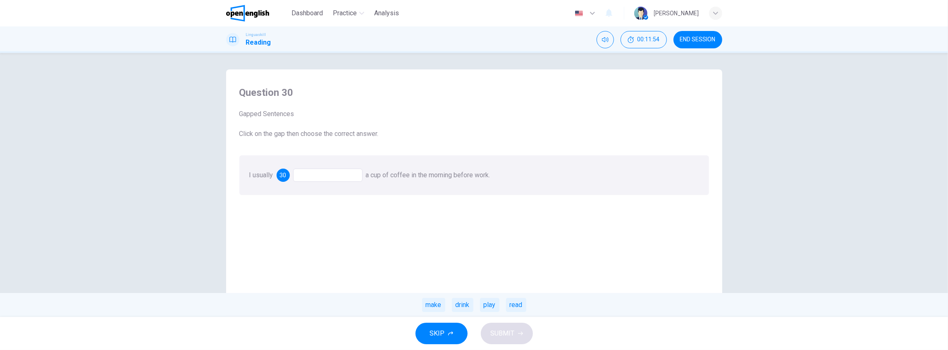
click at [464, 305] on div "drink" at bounding box center [463, 305] width 22 height 14
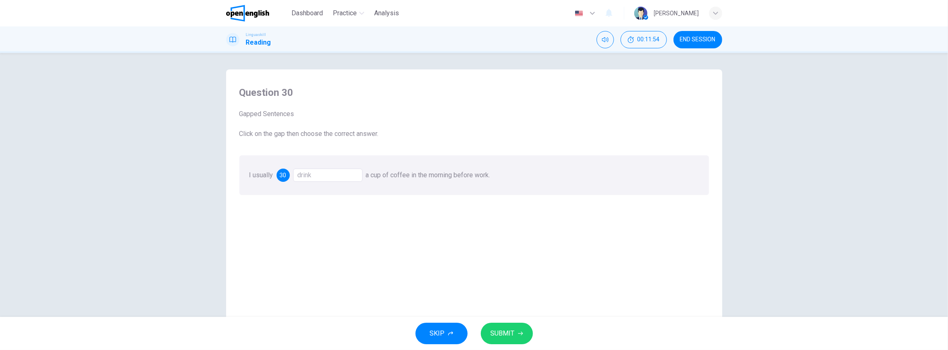
click at [508, 332] on span "SUBMIT" at bounding box center [503, 334] width 24 height 12
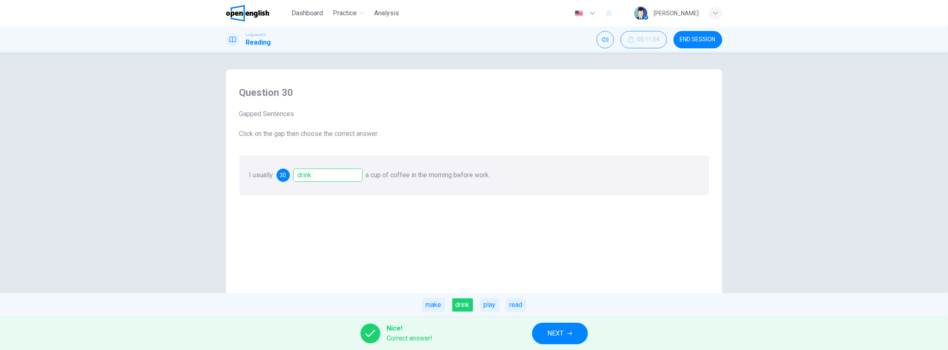
click at [557, 336] on span "NEXT" at bounding box center [556, 334] width 16 height 12
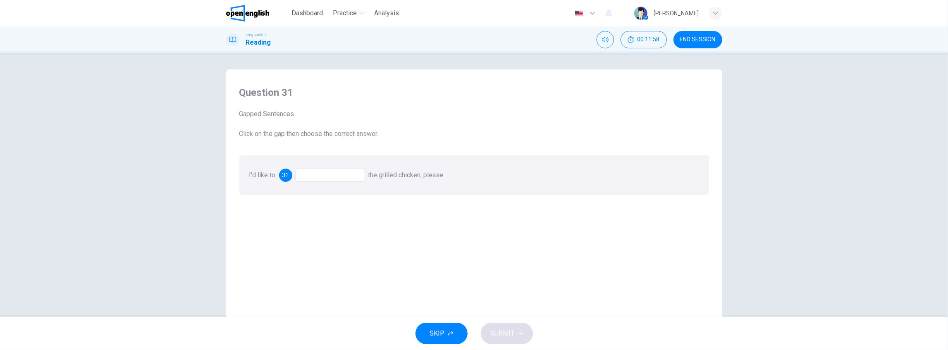
click at [286, 177] on span "31" at bounding box center [285, 175] width 7 height 6
drag, startPoint x: 283, startPoint y: 172, endPoint x: 297, endPoint y: 175, distance: 14.4
click at [284, 172] on span "31" at bounding box center [285, 175] width 7 height 6
click at [313, 174] on div at bounding box center [330, 175] width 69 height 13
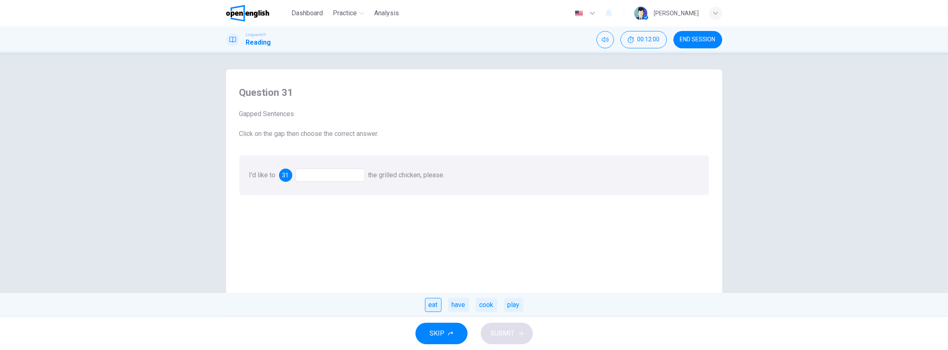
click at [430, 306] on div "eat" at bounding box center [433, 305] width 17 height 14
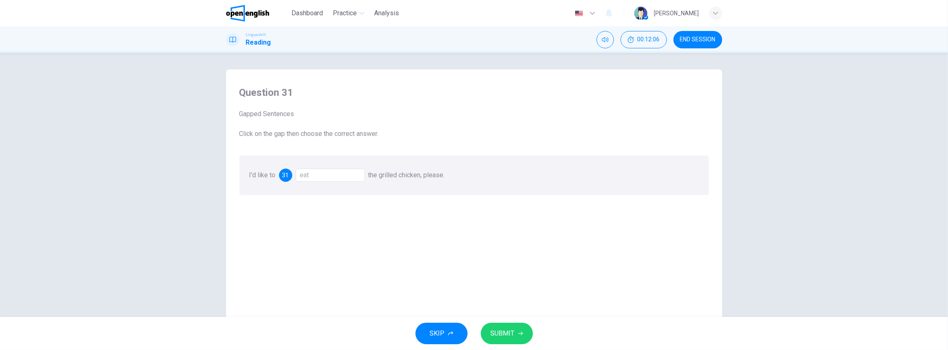
click at [289, 175] on div "31" at bounding box center [285, 175] width 13 height 13
click at [306, 175] on div "eat" at bounding box center [330, 175] width 69 height 13
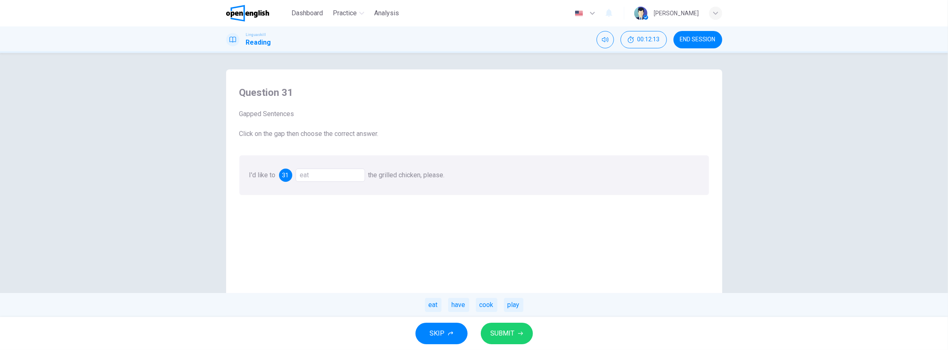
click at [513, 335] on span "SUBMIT" at bounding box center [503, 334] width 24 height 12
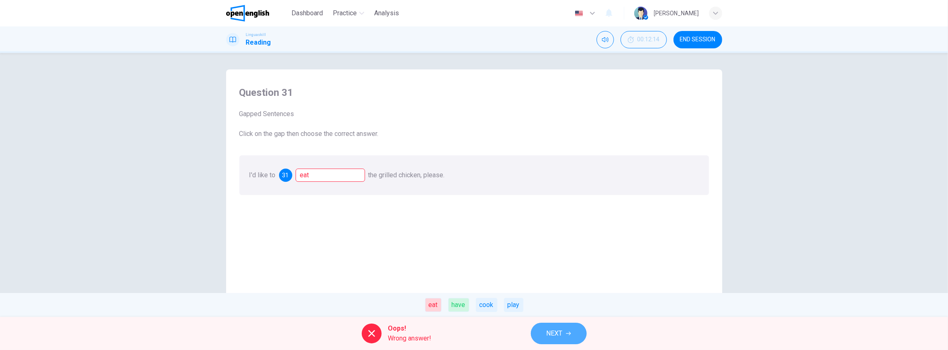
click at [556, 331] on span "NEXT" at bounding box center [555, 334] width 16 height 12
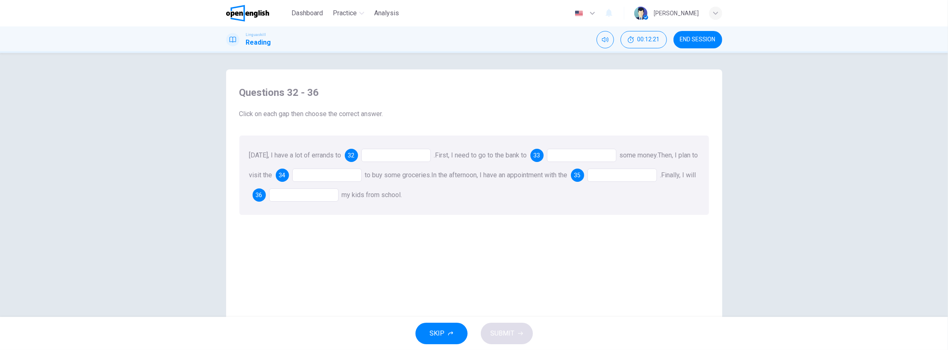
click at [355, 157] on div "32" at bounding box center [351, 155] width 13 height 13
click at [375, 156] on div at bounding box center [395, 155] width 69 height 13
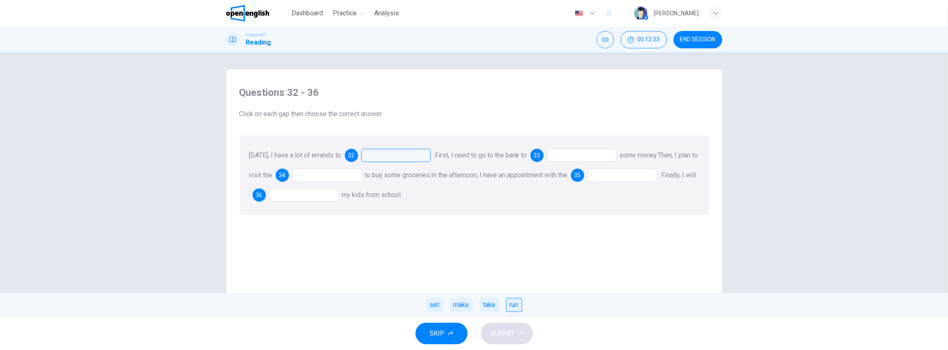
click at [515, 308] on div "run" at bounding box center [514, 305] width 16 height 14
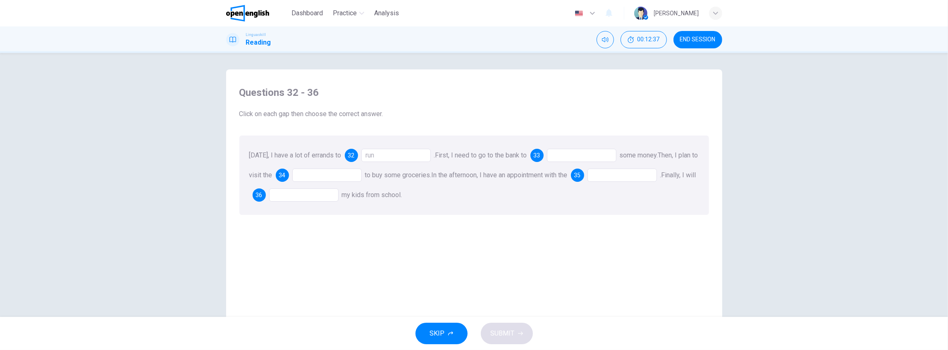
click at [541, 156] on span "33" at bounding box center [537, 156] width 7 height 6
click at [573, 155] on div at bounding box center [581, 155] width 69 height 13
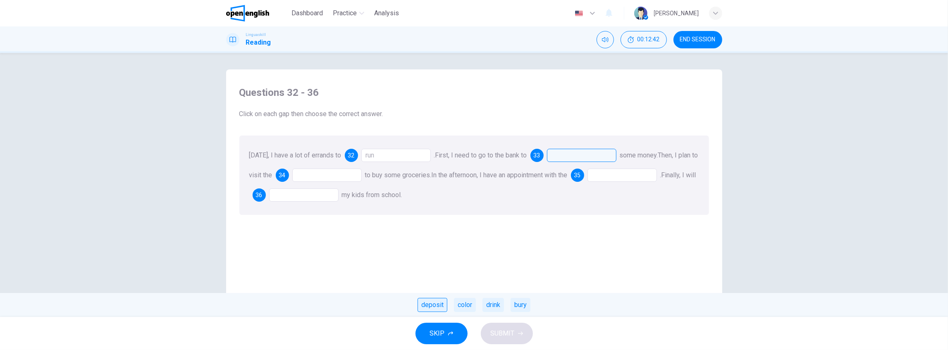
click at [438, 311] on div "deposit" at bounding box center [433, 305] width 30 height 14
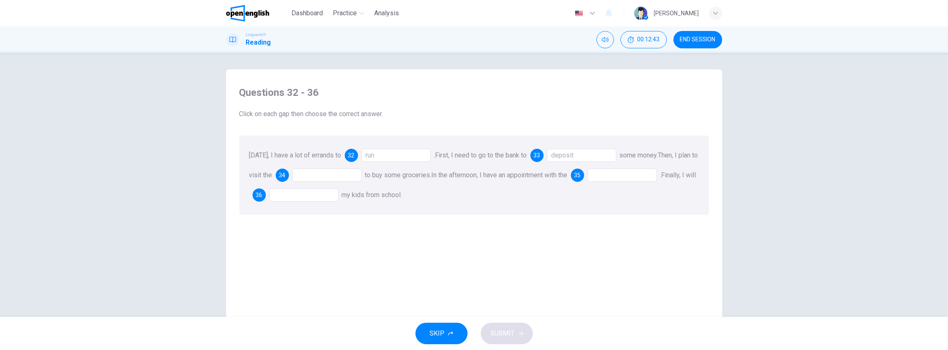
click at [286, 177] on span "34" at bounding box center [282, 175] width 7 height 6
click at [311, 174] on div at bounding box center [326, 175] width 69 height 13
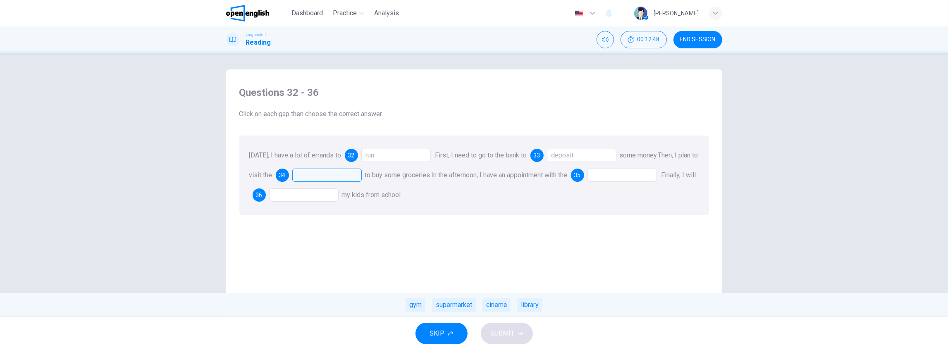
click at [467, 306] on div "supermarket" at bounding box center [454, 305] width 44 height 14
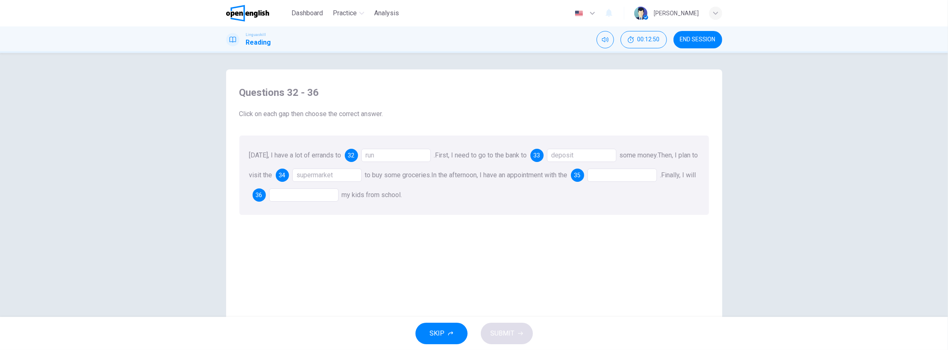
click at [383, 155] on div "run" at bounding box center [395, 155] width 69 height 13
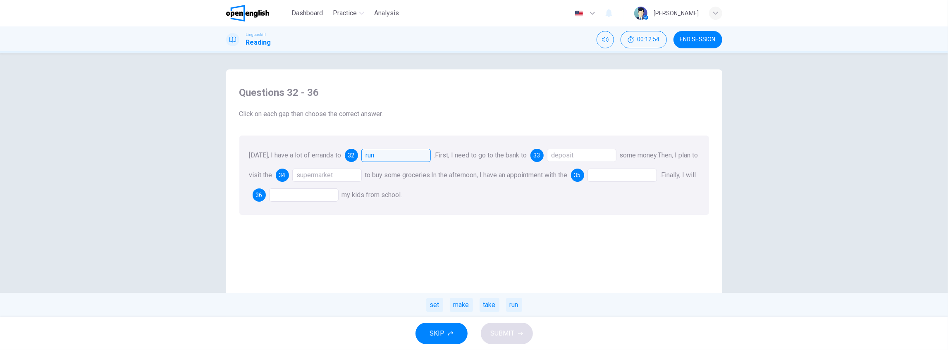
click at [581, 177] on span "35" at bounding box center [577, 175] width 7 height 6
click at [615, 176] on div at bounding box center [622, 175] width 69 height 13
click at [519, 308] on div "dentist" at bounding box center [521, 305] width 28 height 14
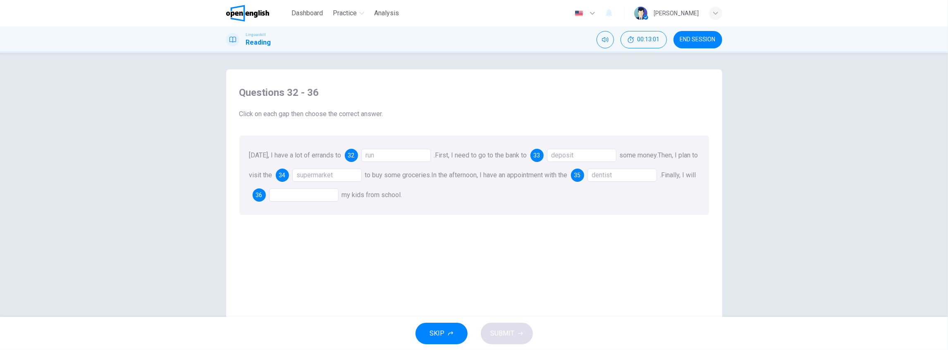
click at [319, 199] on div at bounding box center [303, 195] width 69 height 13
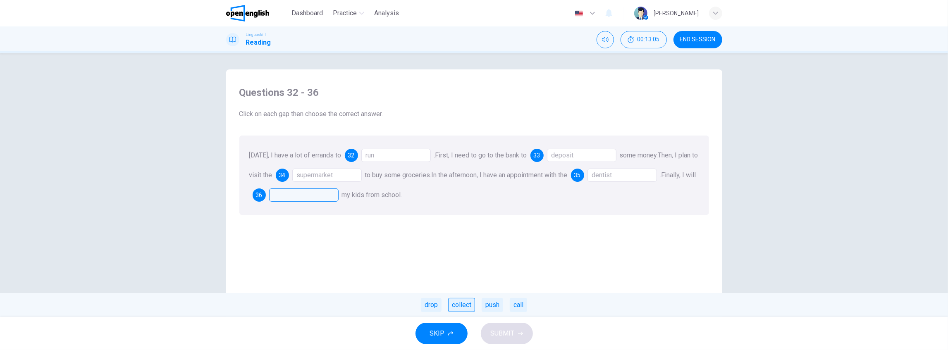
click at [456, 306] on div "collect" at bounding box center [461, 305] width 27 height 14
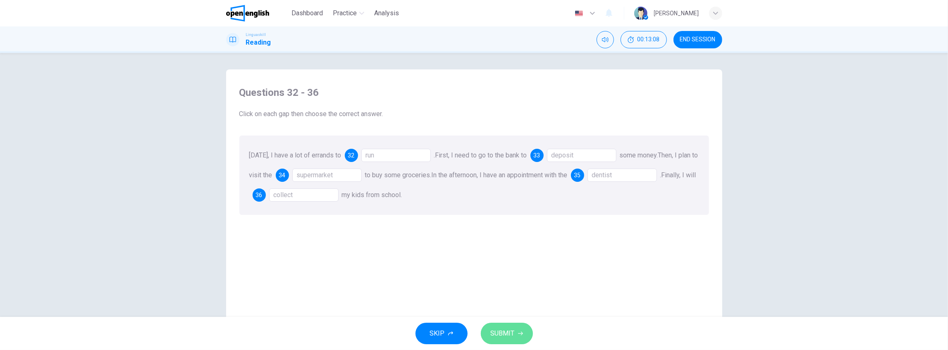
click at [497, 333] on span "SUBMIT" at bounding box center [503, 334] width 24 height 12
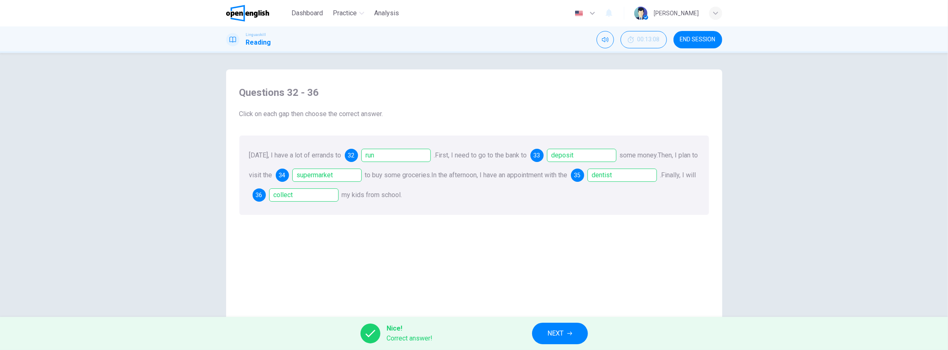
click at [563, 333] on span "NEXT" at bounding box center [556, 334] width 16 height 12
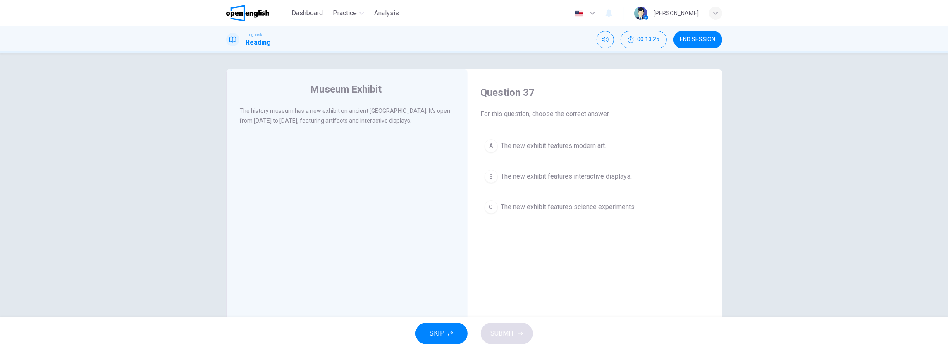
click at [573, 143] on span "The new exhibit features modern art." at bounding box center [553, 146] width 105 height 10
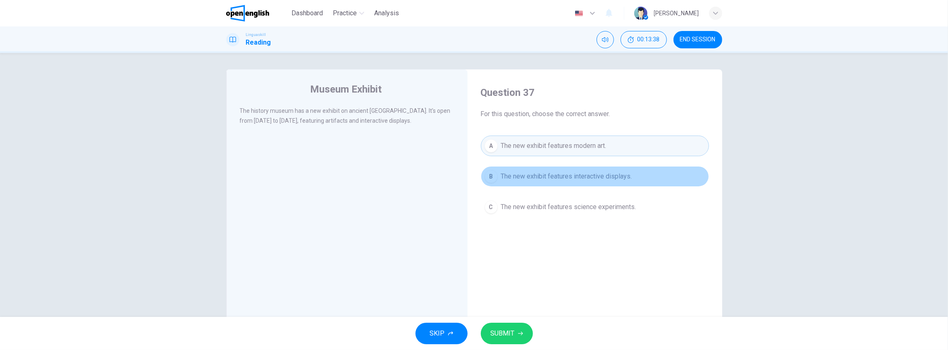
click at [590, 179] on span "The new exhibit features interactive displays." at bounding box center [566, 177] width 131 height 10
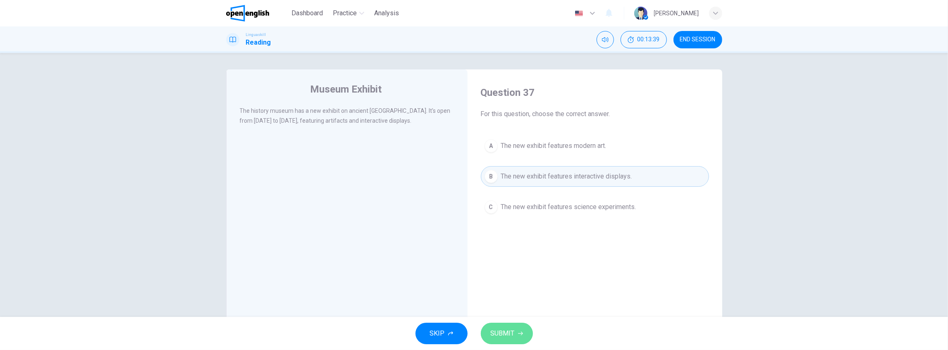
click at [507, 335] on span "SUBMIT" at bounding box center [503, 334] width 24 height 12
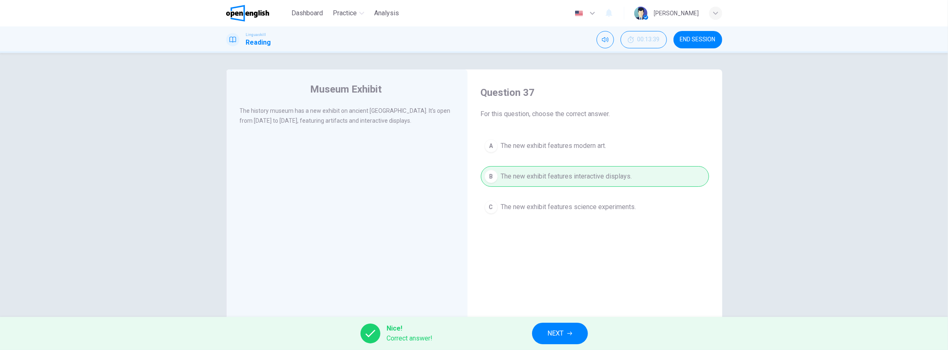
click at [571, 334] on icon "button" at bounding box center [569, 333] width 5 height 5
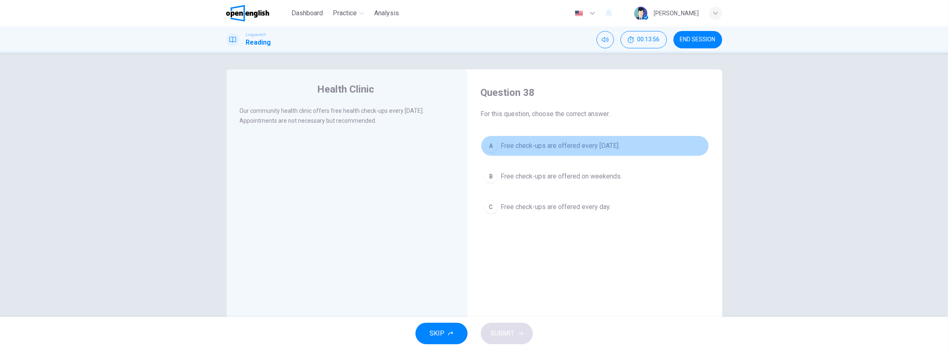
click at [591, 148] on span "Free check-ups are offered every [DATE]." at bounding box center [560, 146] width 119 height 10
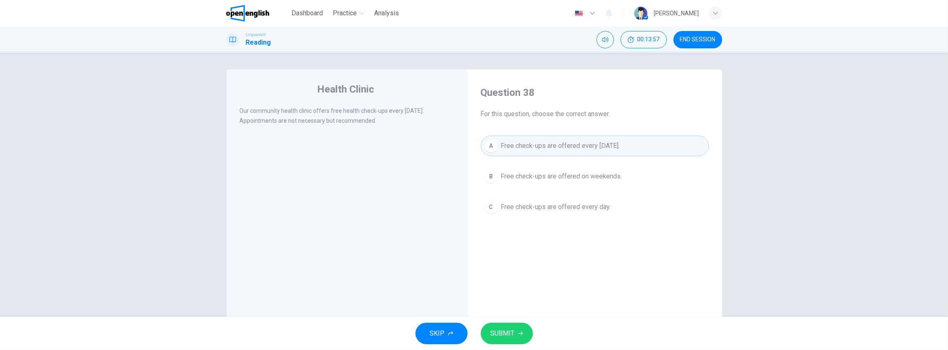
click at [525, 325] on button "SUBMIT" at bounding box center [507, 334] width 52 height 22
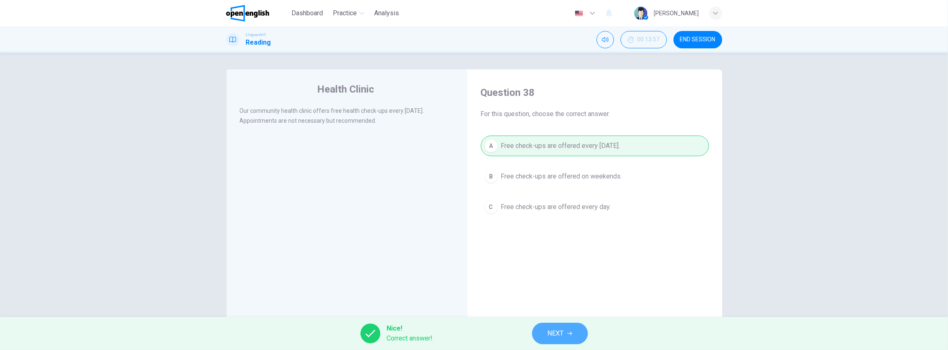
click at [578, 334] on button "NEXT" at bounding box center [560, 334] width 56 height 22
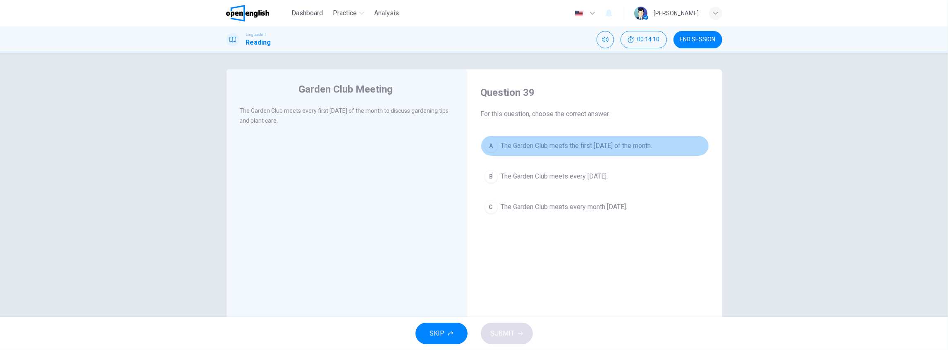
click at [609, 146] on span "The Garden Club meets the first [DATE] of the month." at bounding box center [576, 146] width 151 height 10
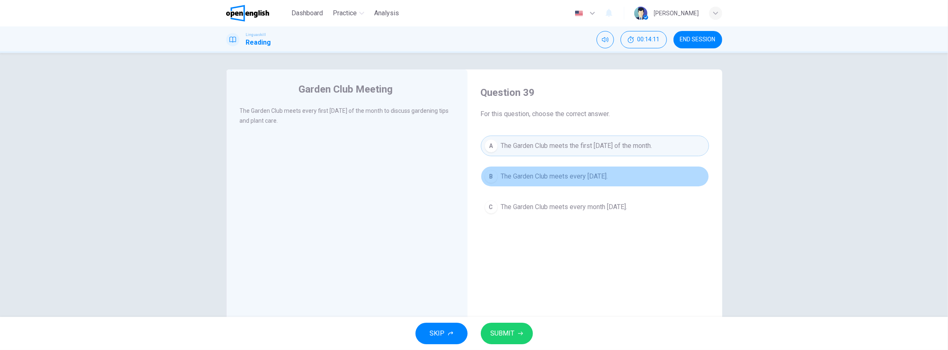
click at [576, 178] on span "The Garden Club meets every [DATE]." at bounding box center [554, 177] width 107 height 10
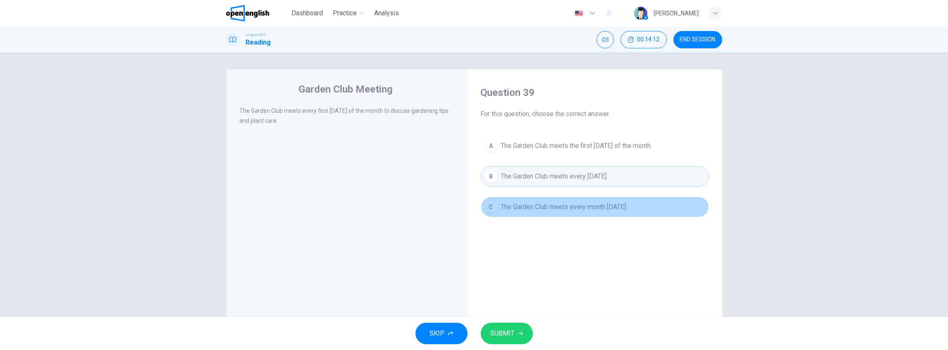
click at [564, 209] on span "The Garden Club meets every month [DATE]." at bounding box center [564, 207] width 127 height 10
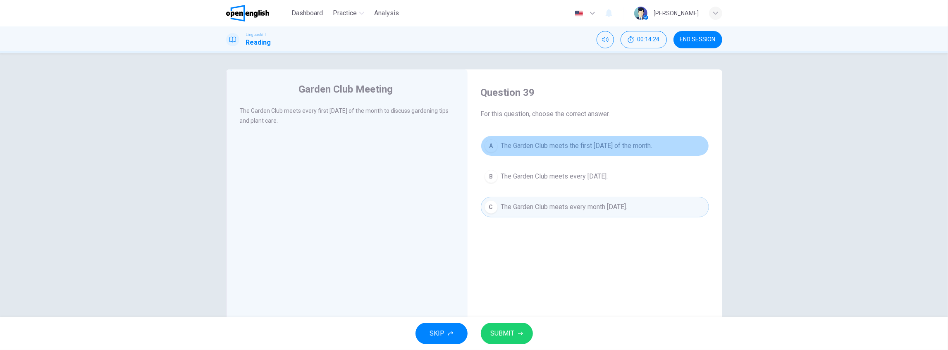
click at [570, 154] on button "A The Garden Club meets the first [DATE] of the month." at bounding box center [595, 146] width 228 height 21
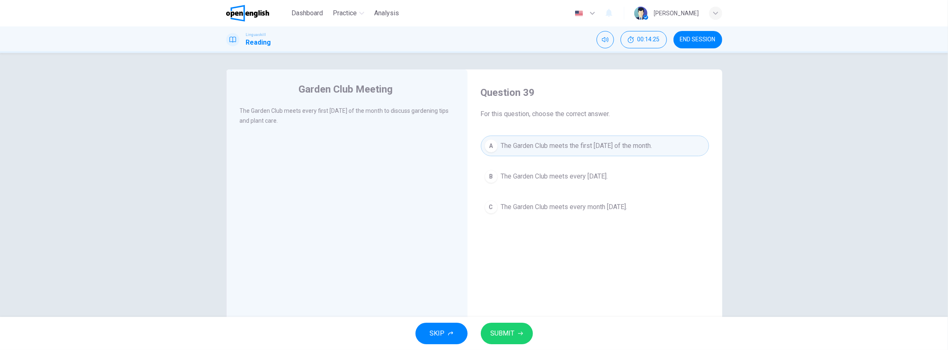
click at [515, 328] on button "SUBMIT" at bounding box center [507, 334] width 52 height 22
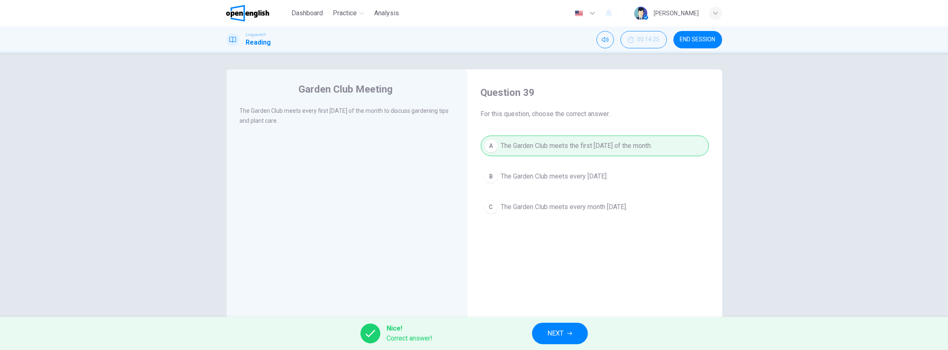
click at [572, 337] on button "NEXT" at bounding box center [560, 334] width 56 height 22
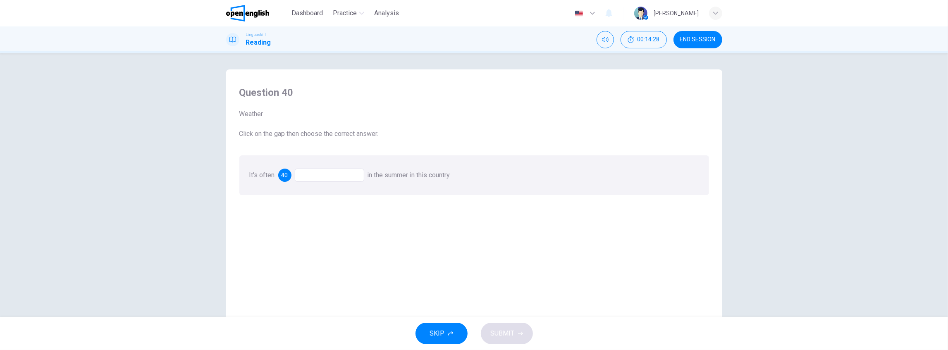
click at [288, 174] on div "40" at bounding box center [284, 175] width 13 height 13
click at [316, 176] on div at bounding box center [329, 175] width 69 height 13
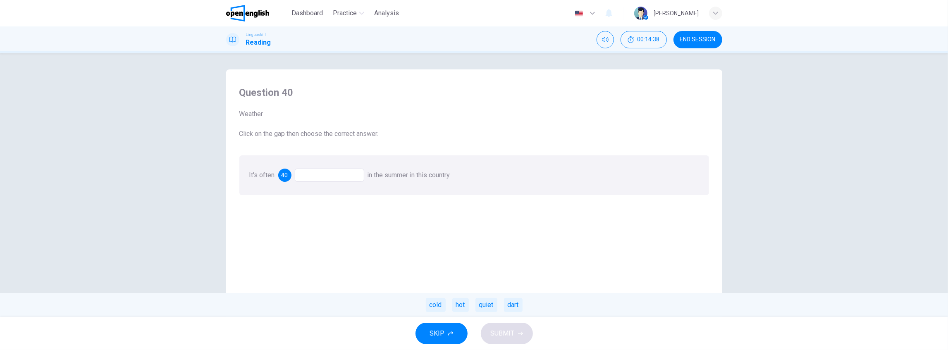
click at [464, 309] on div "hot" at bounding box center [460, 305] width 17 height 14
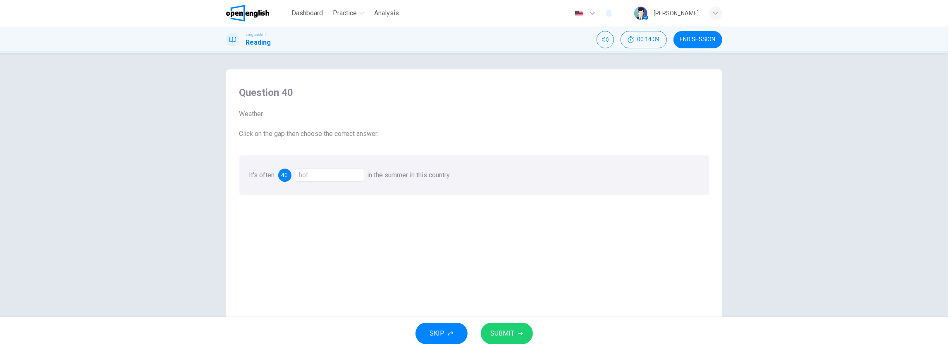
click at [508, 338] on span "SUBMIT" at bounding box center [503, 334] width 24 height 12
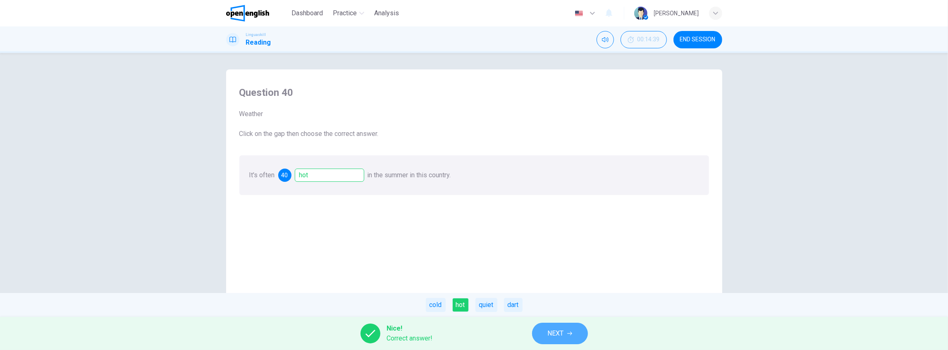
click at [552, 336] on span "NEXT" at bounding box center [556, 334] width 16 height 12
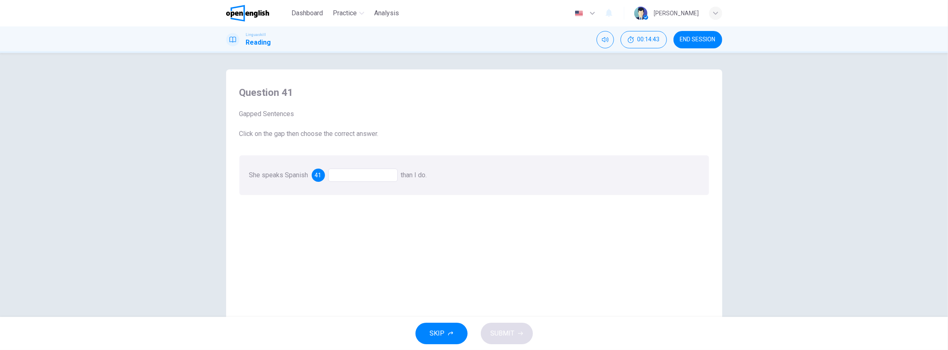
click at [319, 176] on span "41" at bounding box center [318, 175] width 7 height 6
click at [356, 176] on div at bounding box center [362, 175] width 69 height 13
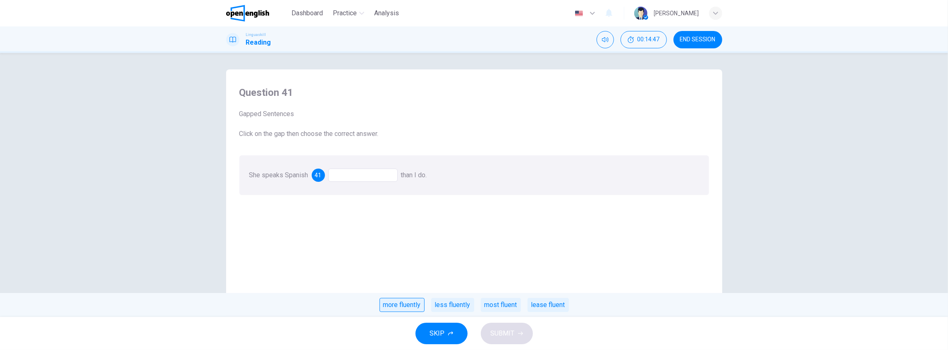
click at [396, 310] on div "more fluently" at bounding box center [402, 305] width 45 height 14
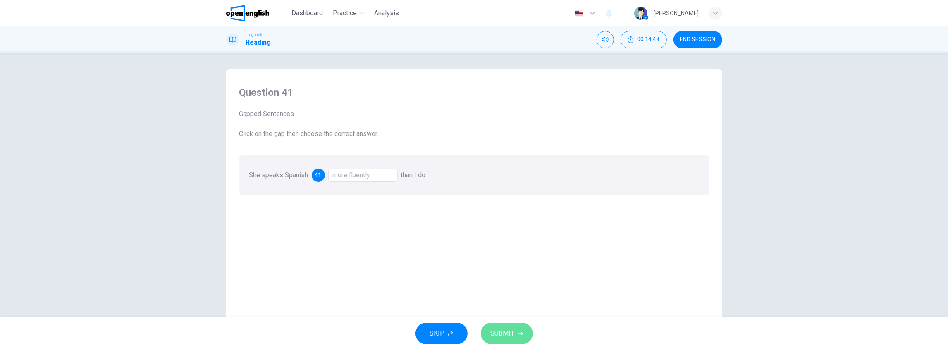
click at [497, 328] on span "SUBMIT" at bounding box center [503, 334] width 24 height 12
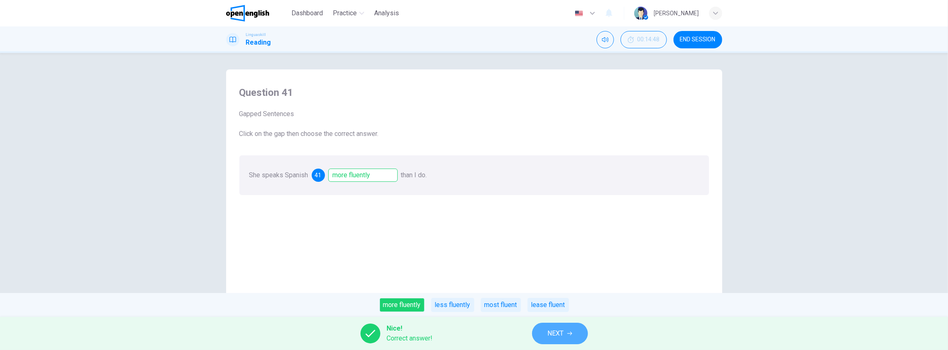
click at [551, 328] on span "NEXT" at bounding box center [556, 334] width 16 height 12
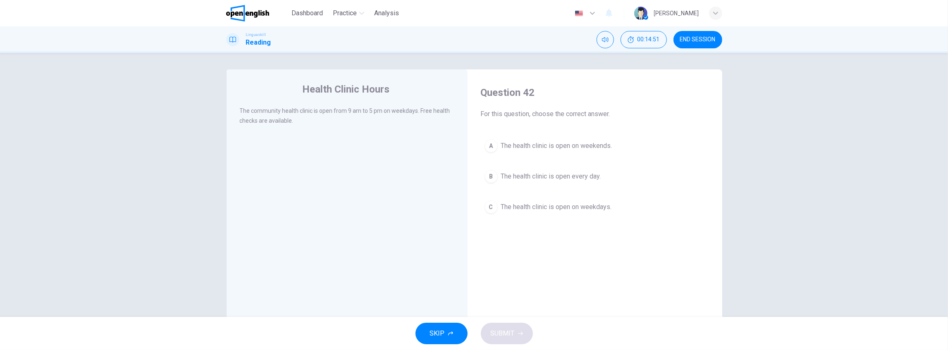
click at [695, 40] on span "END SESSION" at bounding box center [698, 39] width 36 height 7
